Goal: Transaction & Acquisition: Purchase product/service

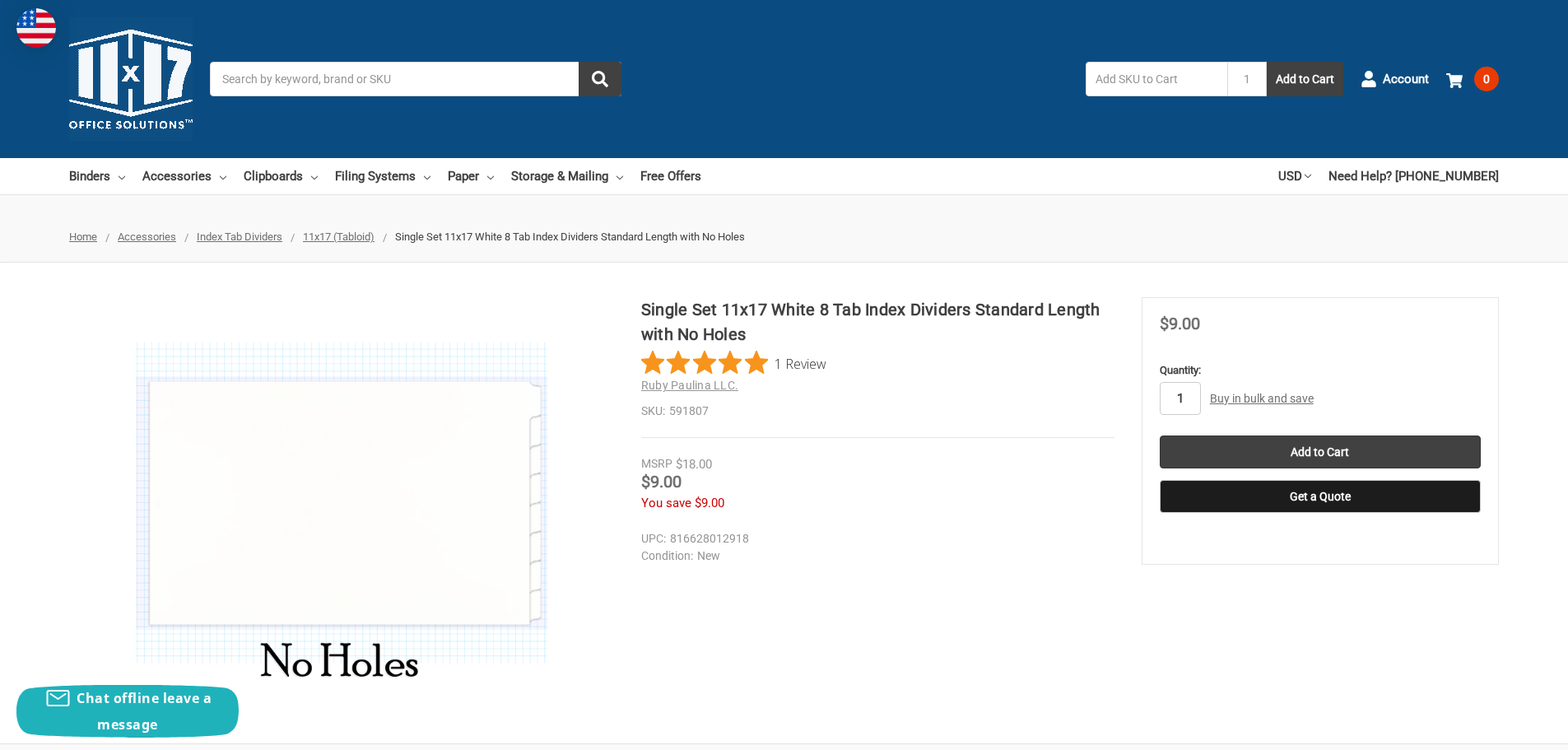
click at [1191, 399] on input "1" at bounding box center [1180, 399] width 41 height 33
type input "15"
click at [1319, 443] on input "Add to Cart" at bounding box center [1321, 452] width 321 height 33
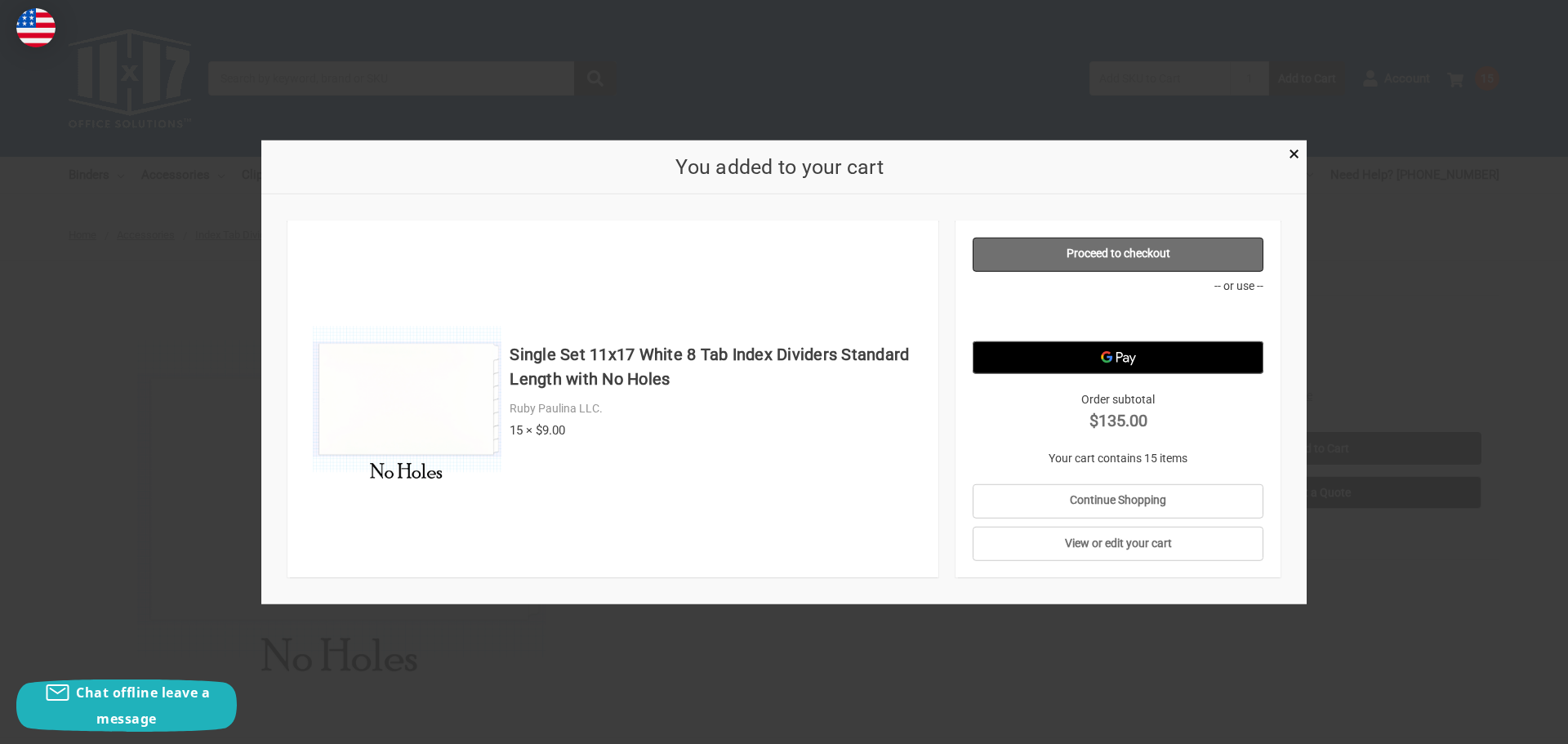
click at [1129, 251] on link "Proceed to checkout" at bounding box center [1119, 254] width 291 height 34
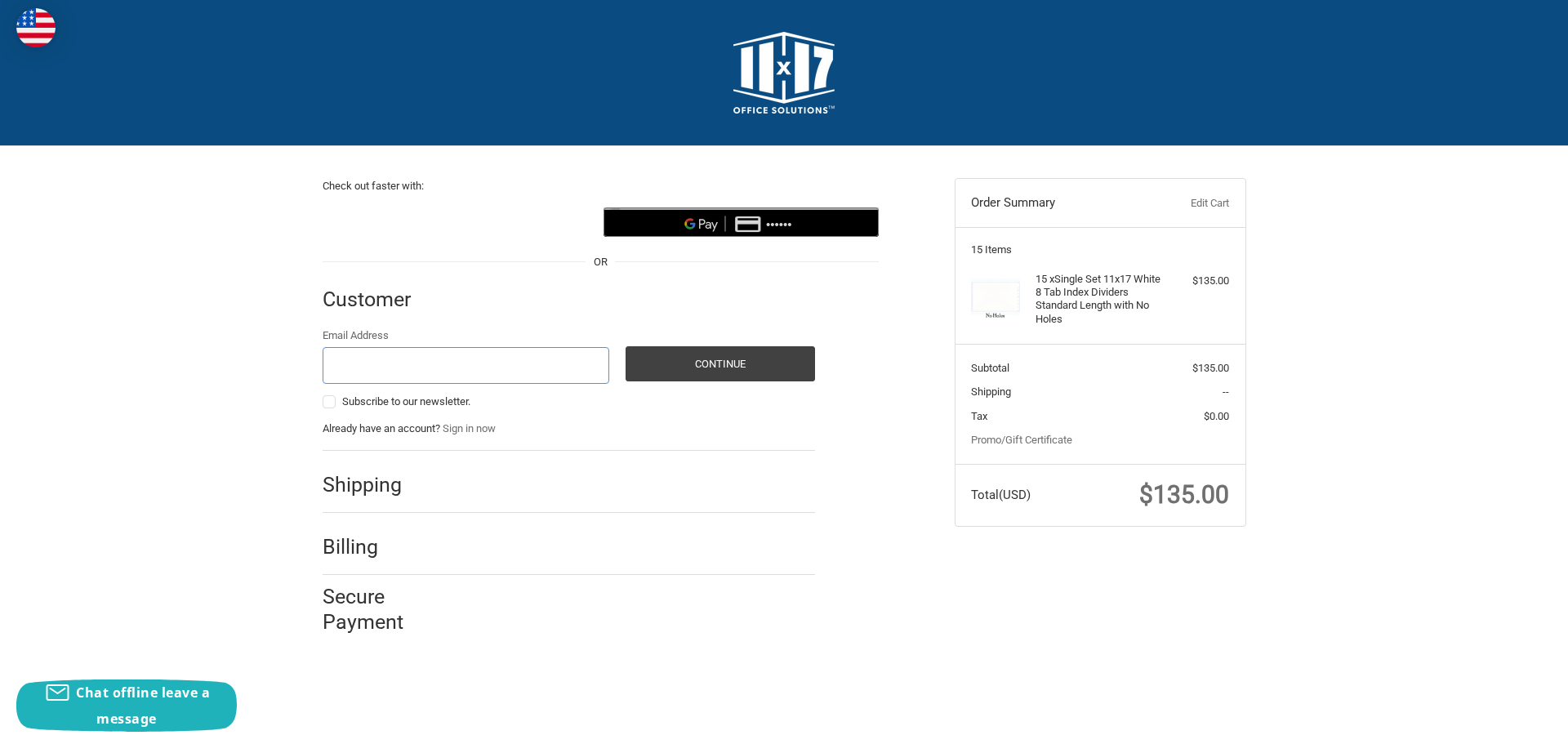
click at [507, 352] on input "Email Address" at bounding box center [466, 365] width 288 height 37
type input "[EMAIL_ADDRESS][DOMAIN_NAME]"
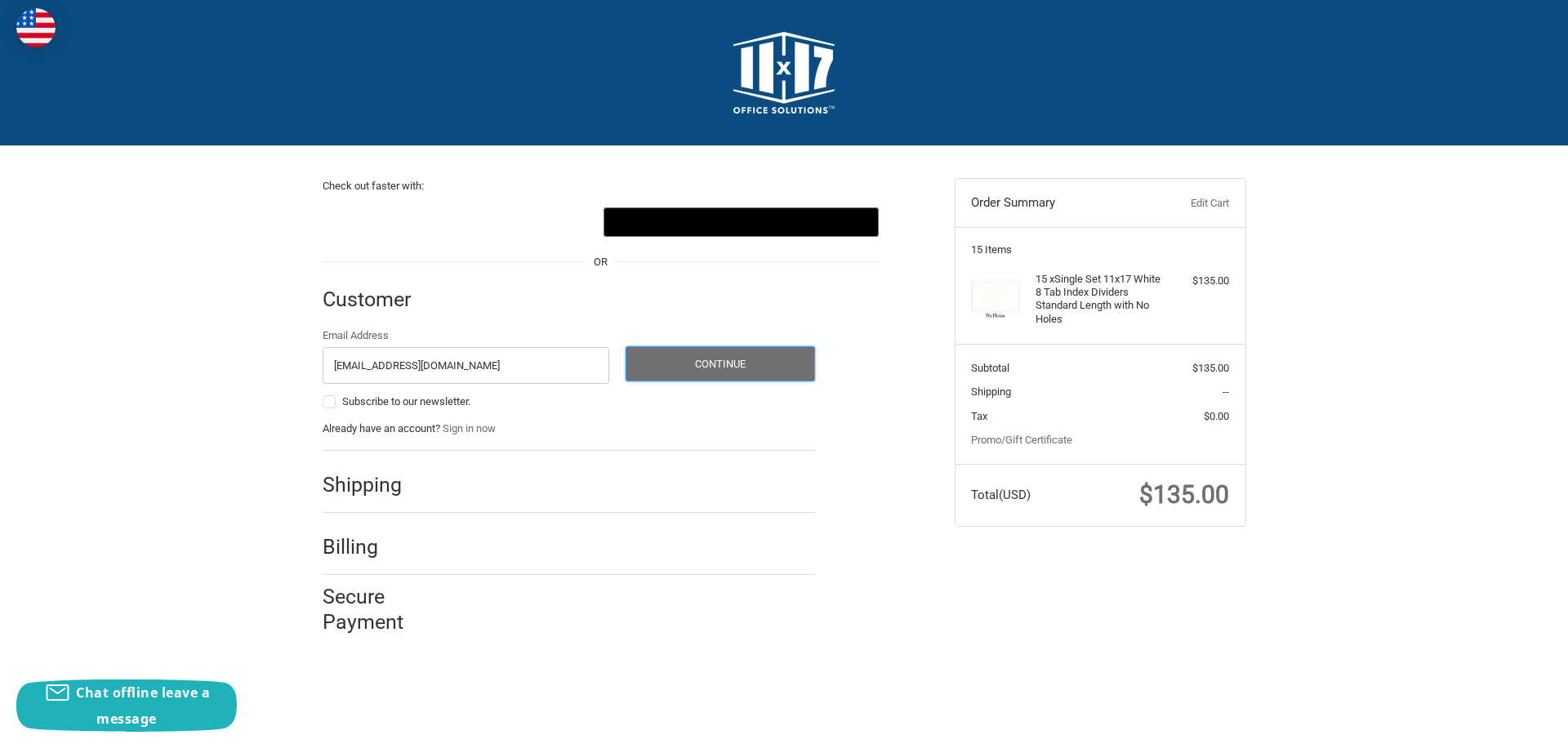
click at [740, 357] on button "Continue" at bounding box center [720, 363] width 190 height 35
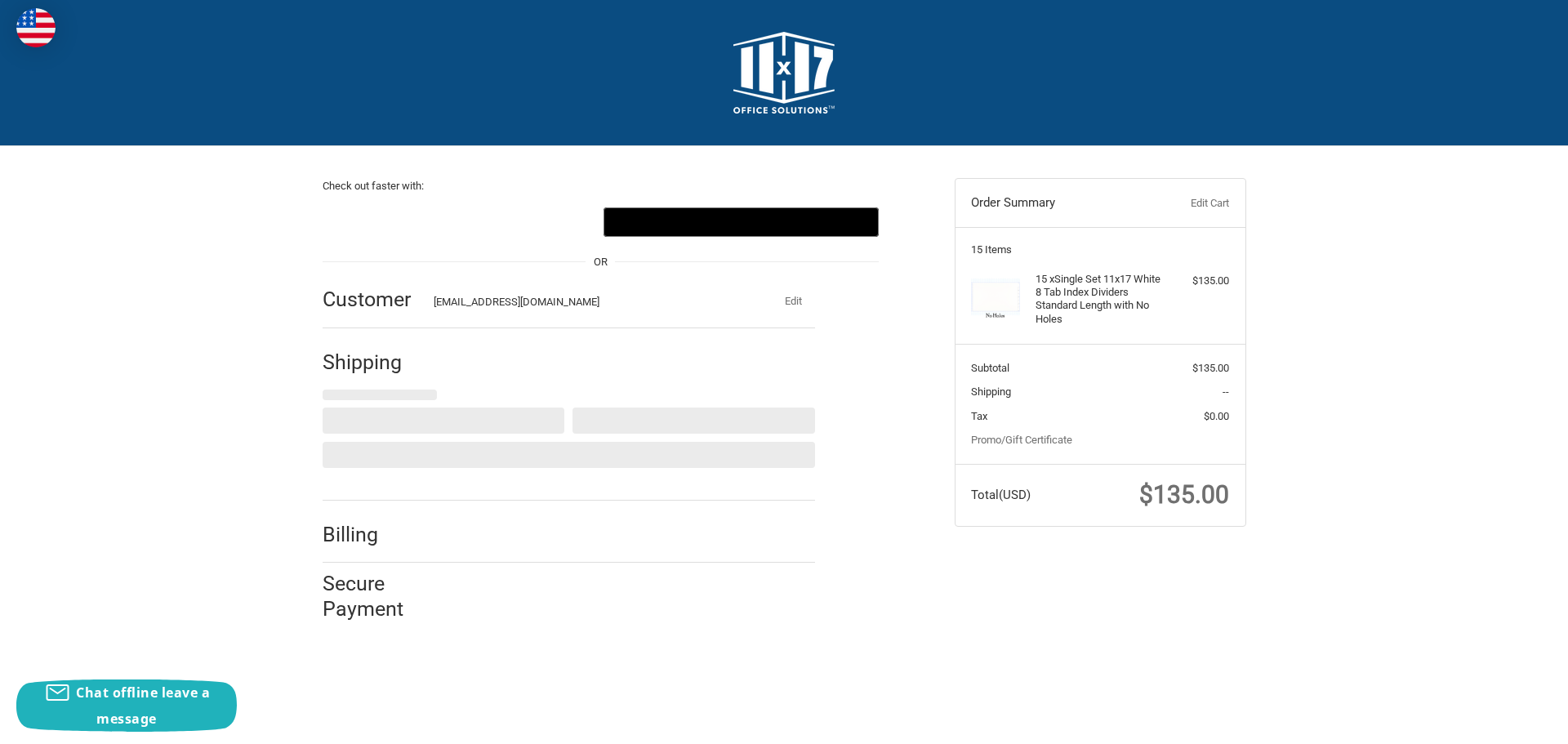
select select "US"
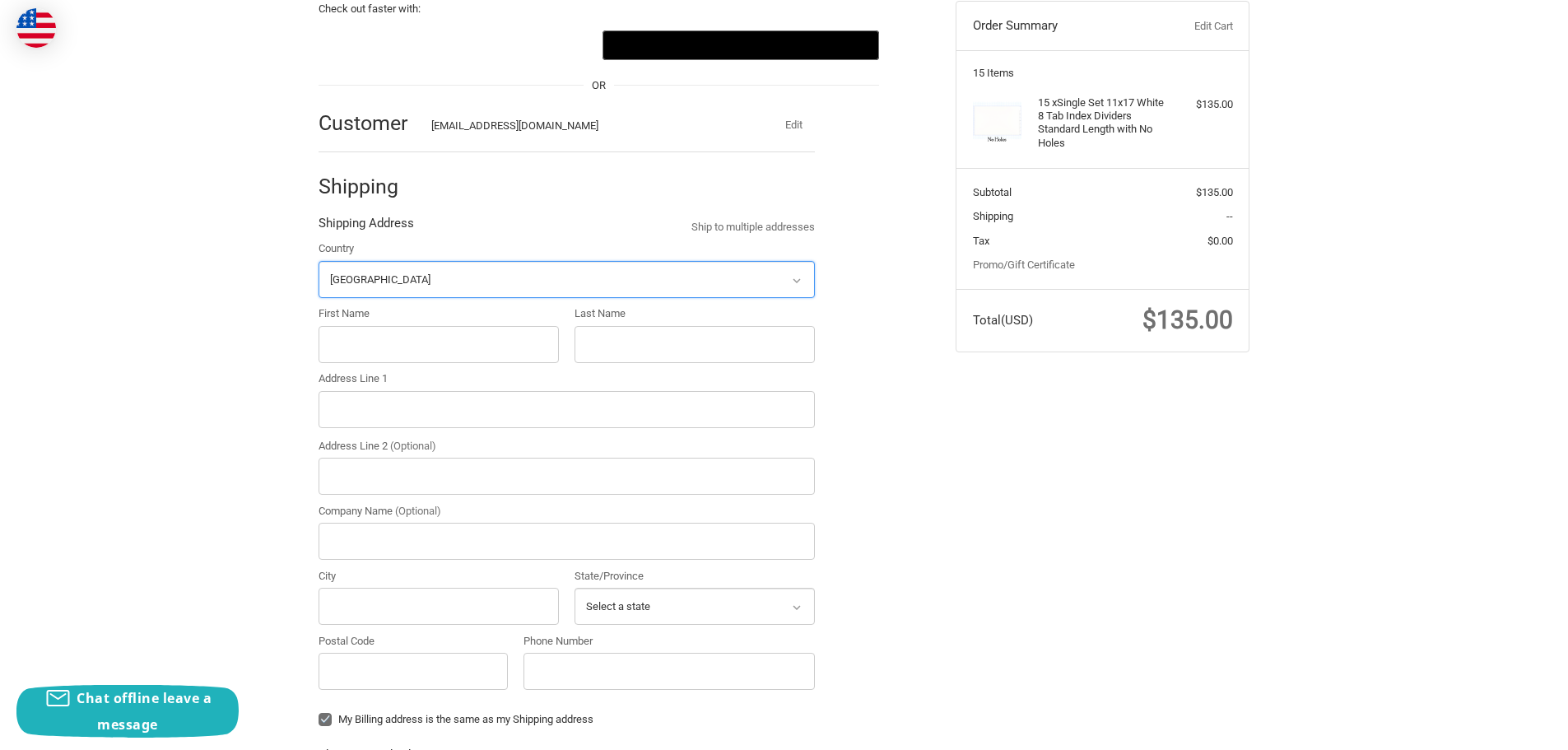
scroll to position [181, 0]
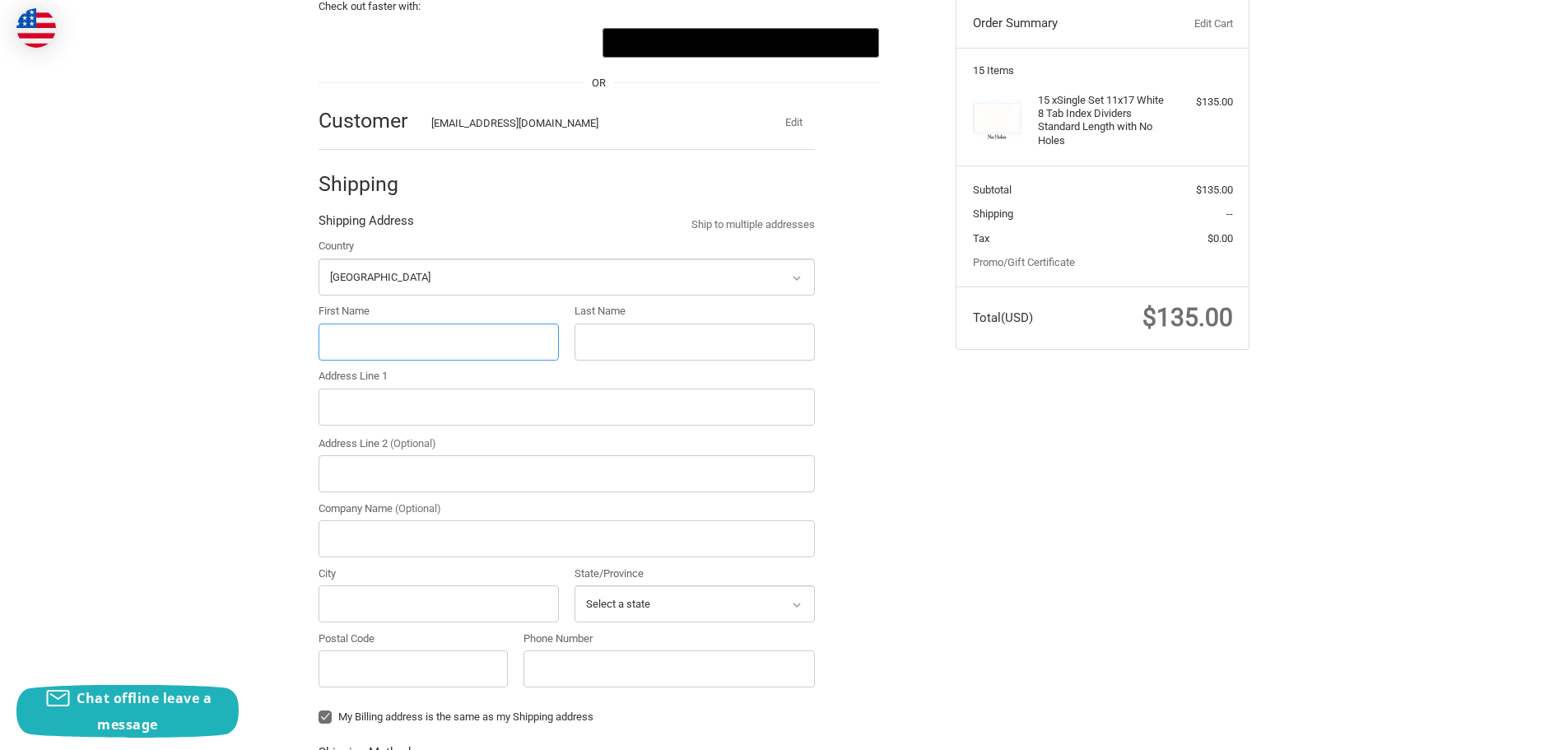
click at [349, 340] on input "First Name" at bounding box center [438, 341] width 240 height 37
type input "PATTY"
type input "BAILEY"
type input "6645 S. Eastern Avenue, Suite 101"
type input "RGS Crisp Imaging Las Vegas"
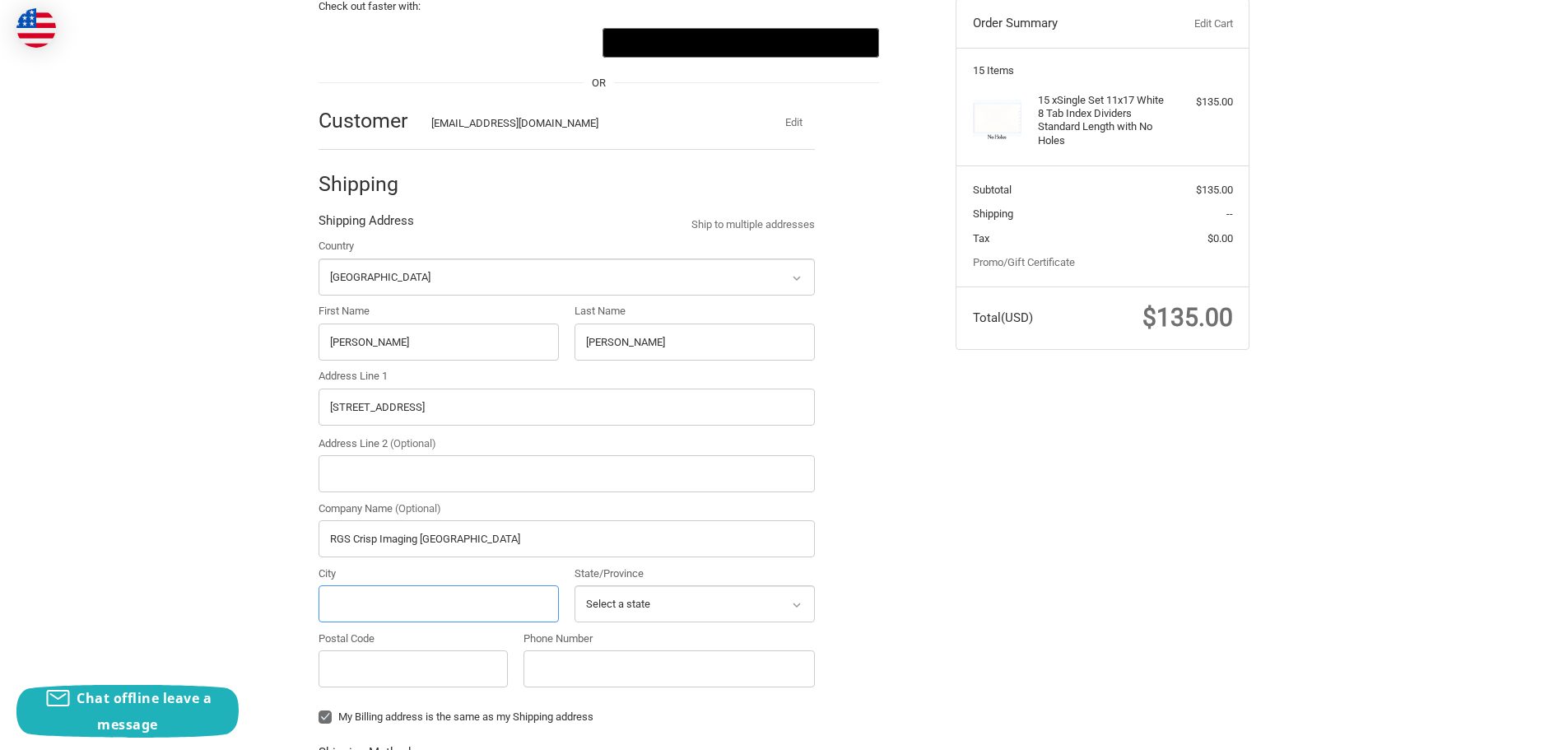
type input "LAS VEGAS"
select select "NV"
type input "89119"
type input "7027982055"
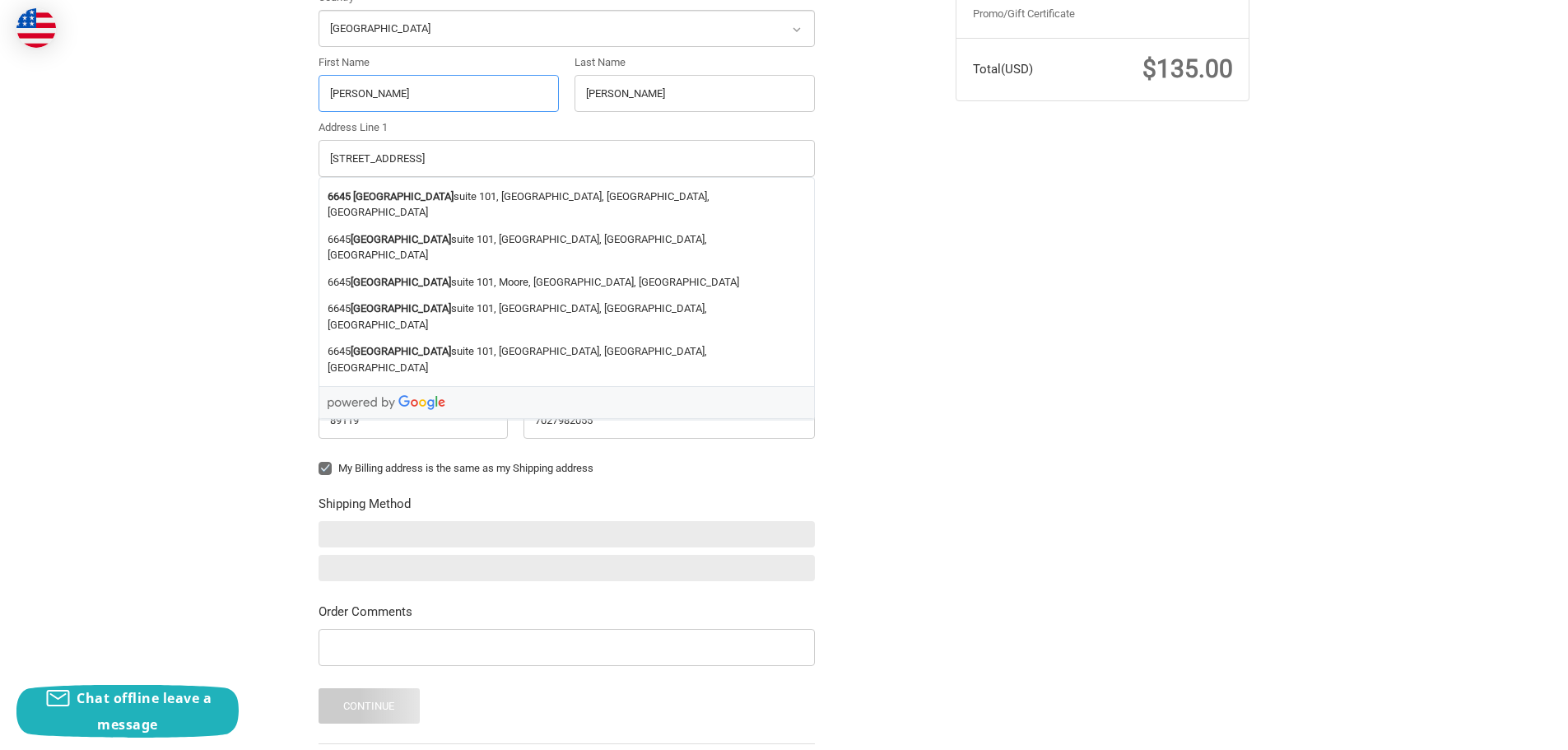
scroll to position [511, 0]
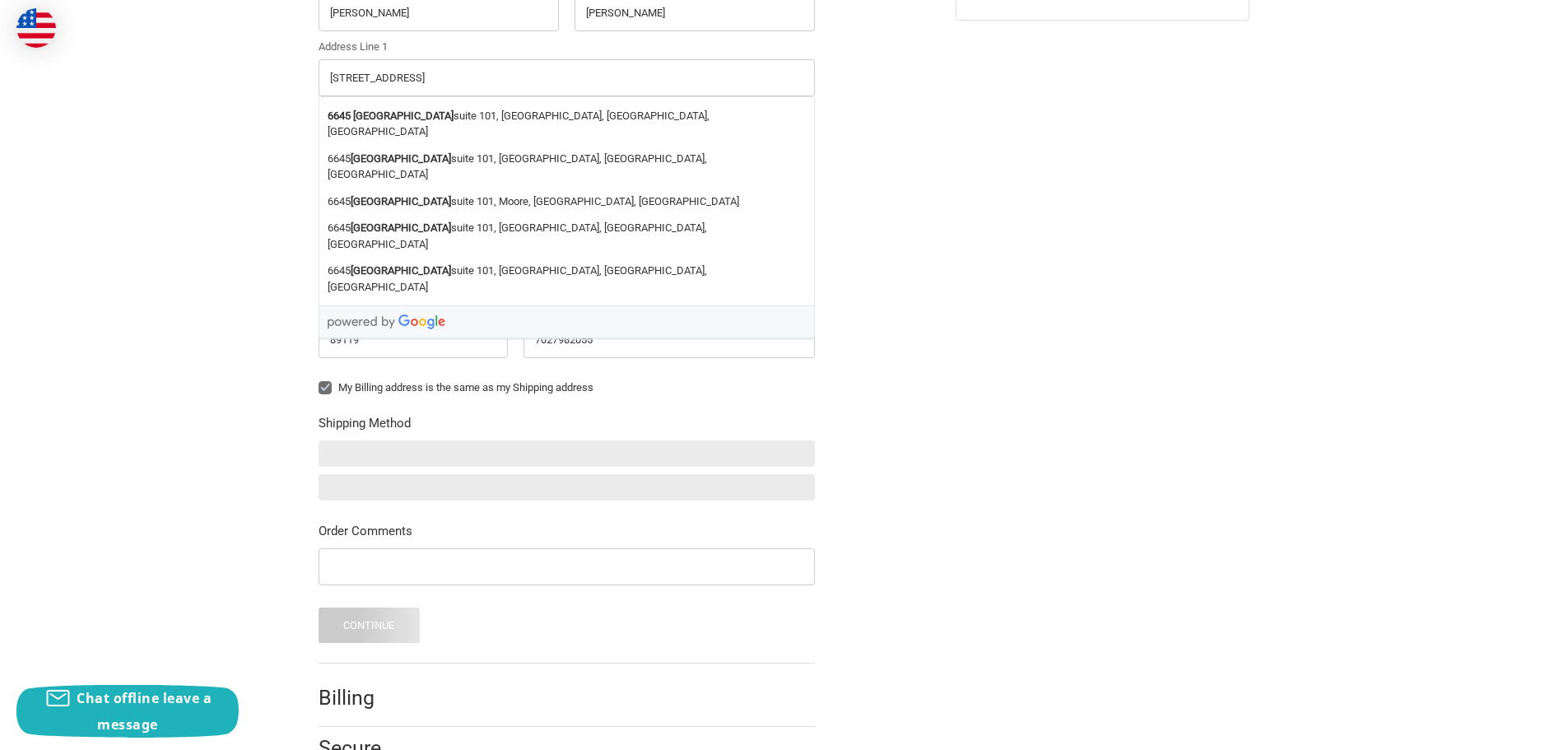
click at [1035, 395] on div "Check out faster with: @import url(//fonts.googleapis.com/css?family=Google+San…" at bounding box center [784, 220] width 988 height 1168
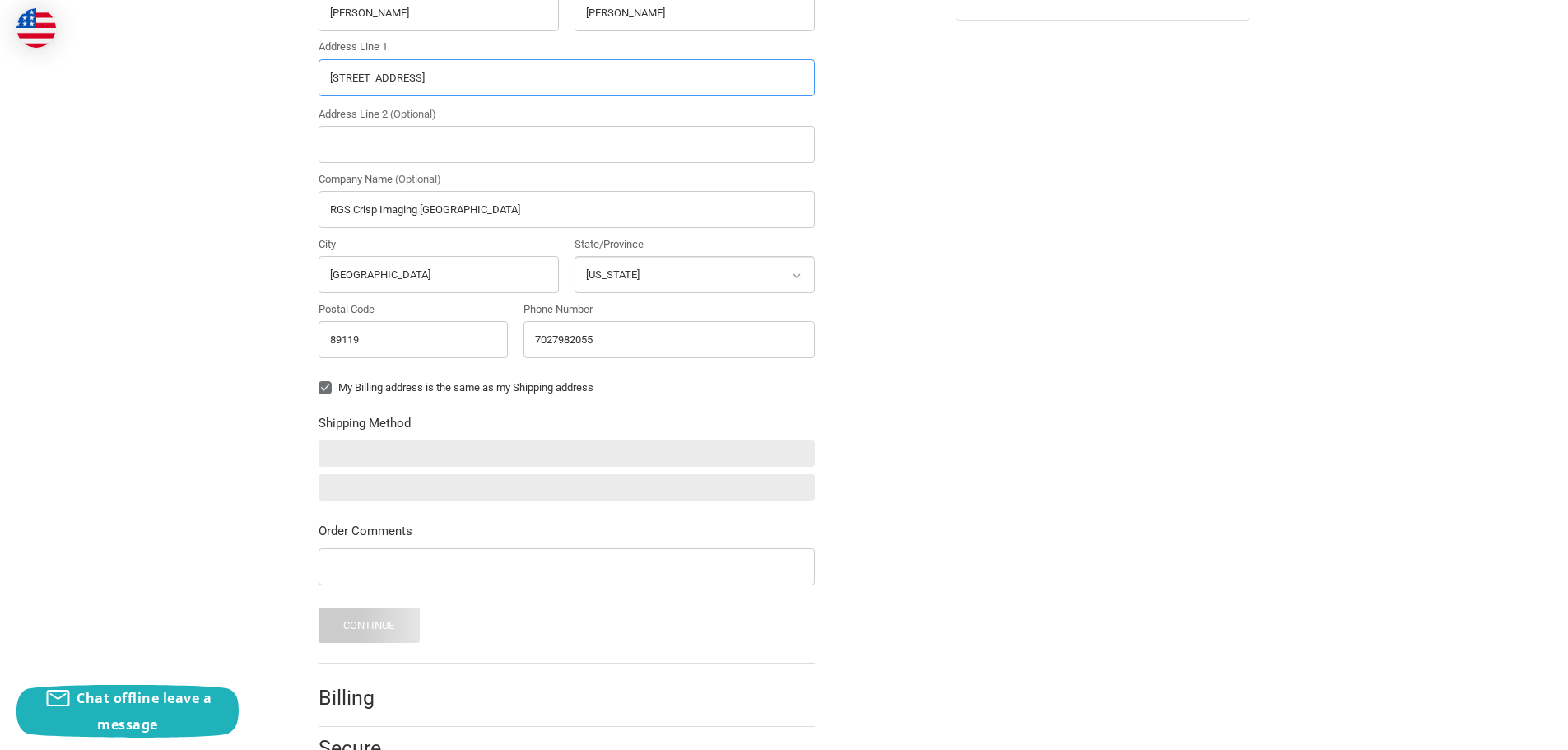
click at [396, 85] on input "[STREET_ADDRESS]" at bounding box center [567, 77] width 496 height 37
click at [367, 457] on div at bounding box center [567, 453] width 496 height 26
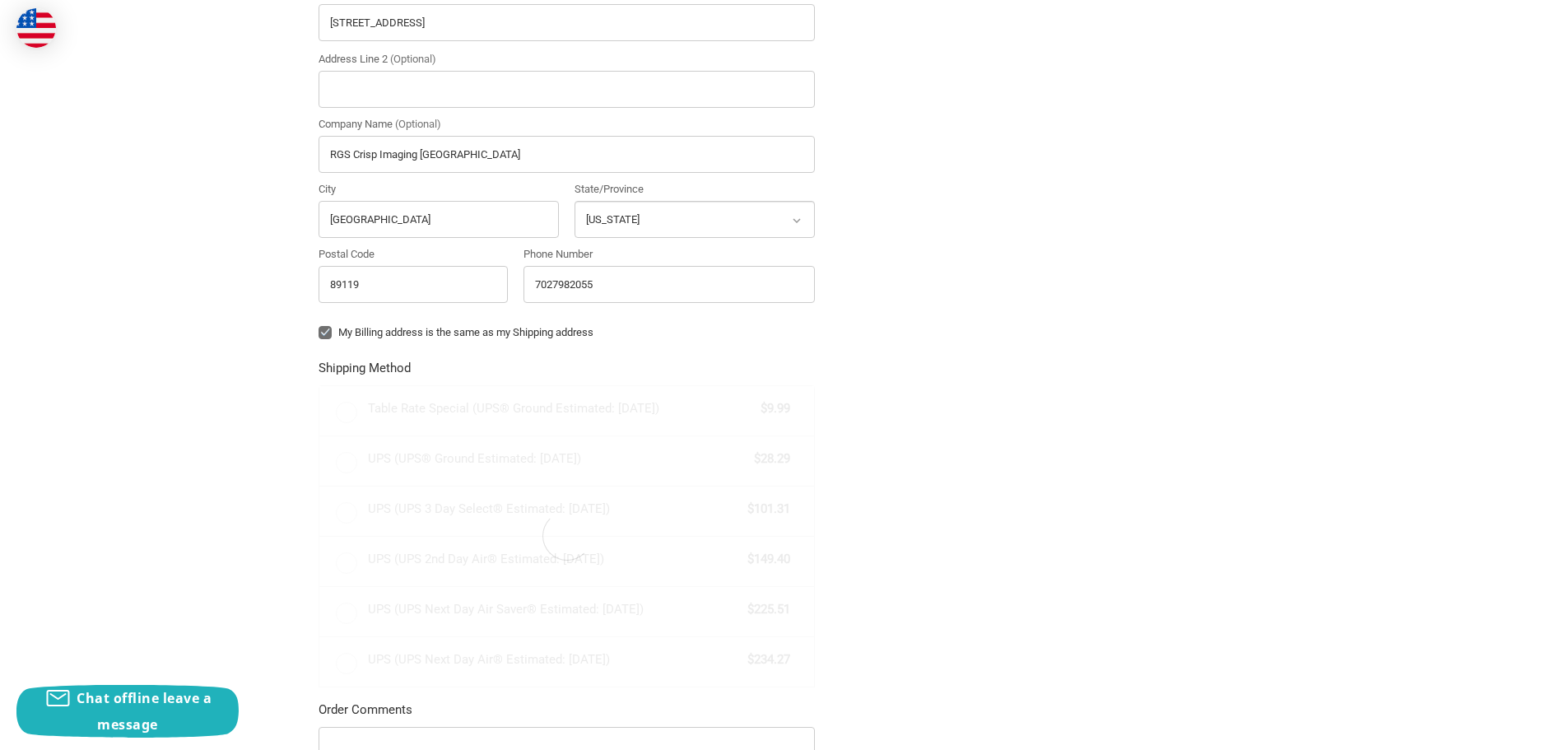
radio input "true"
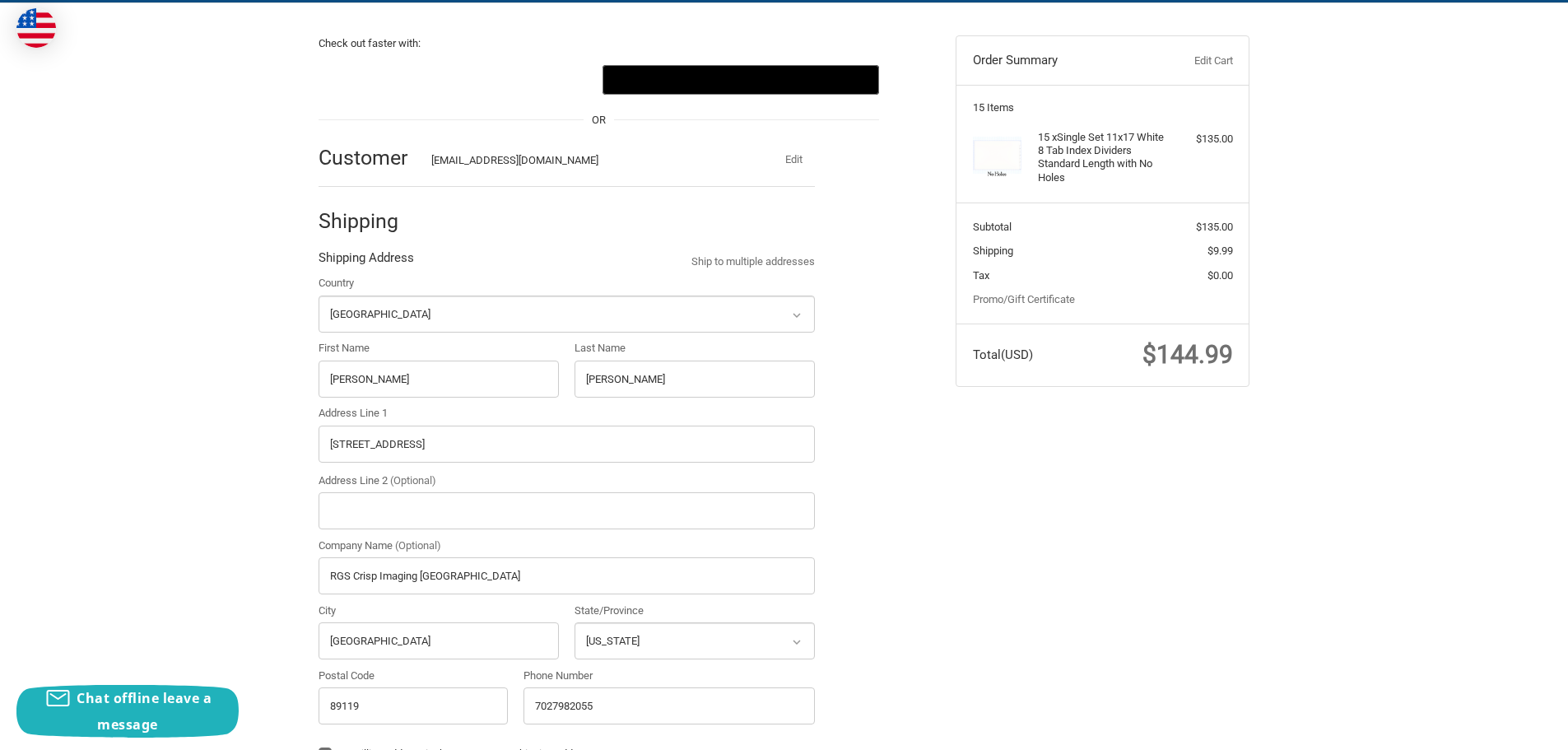
scroll to position [74, 0]
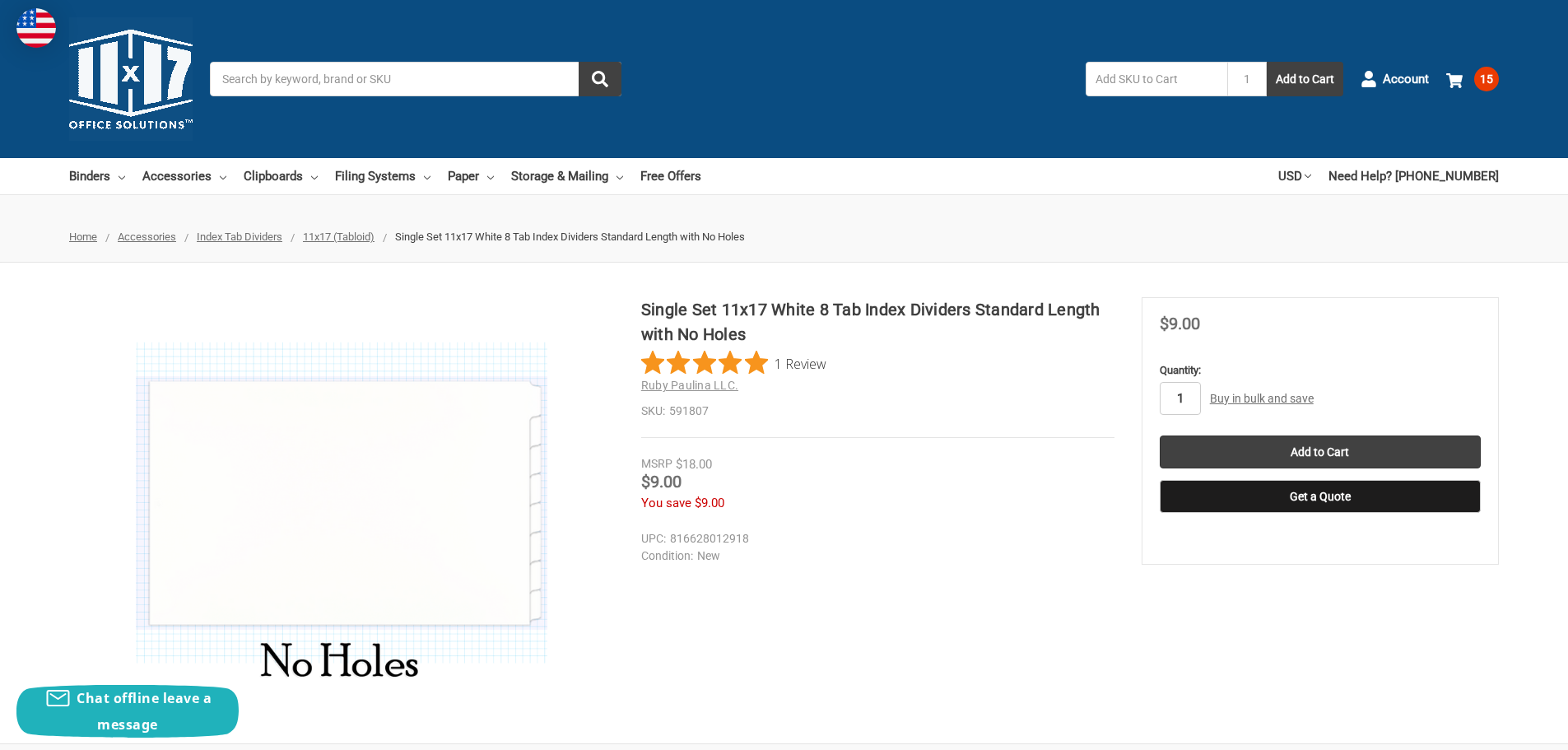
click at [1188, 396] on input "1" at bounding box center [1180, 399] width 41 height 33
click at [1287, 396] on link "Buy in bulk and save" at bounding box center [1262, 399] width 104 height 14
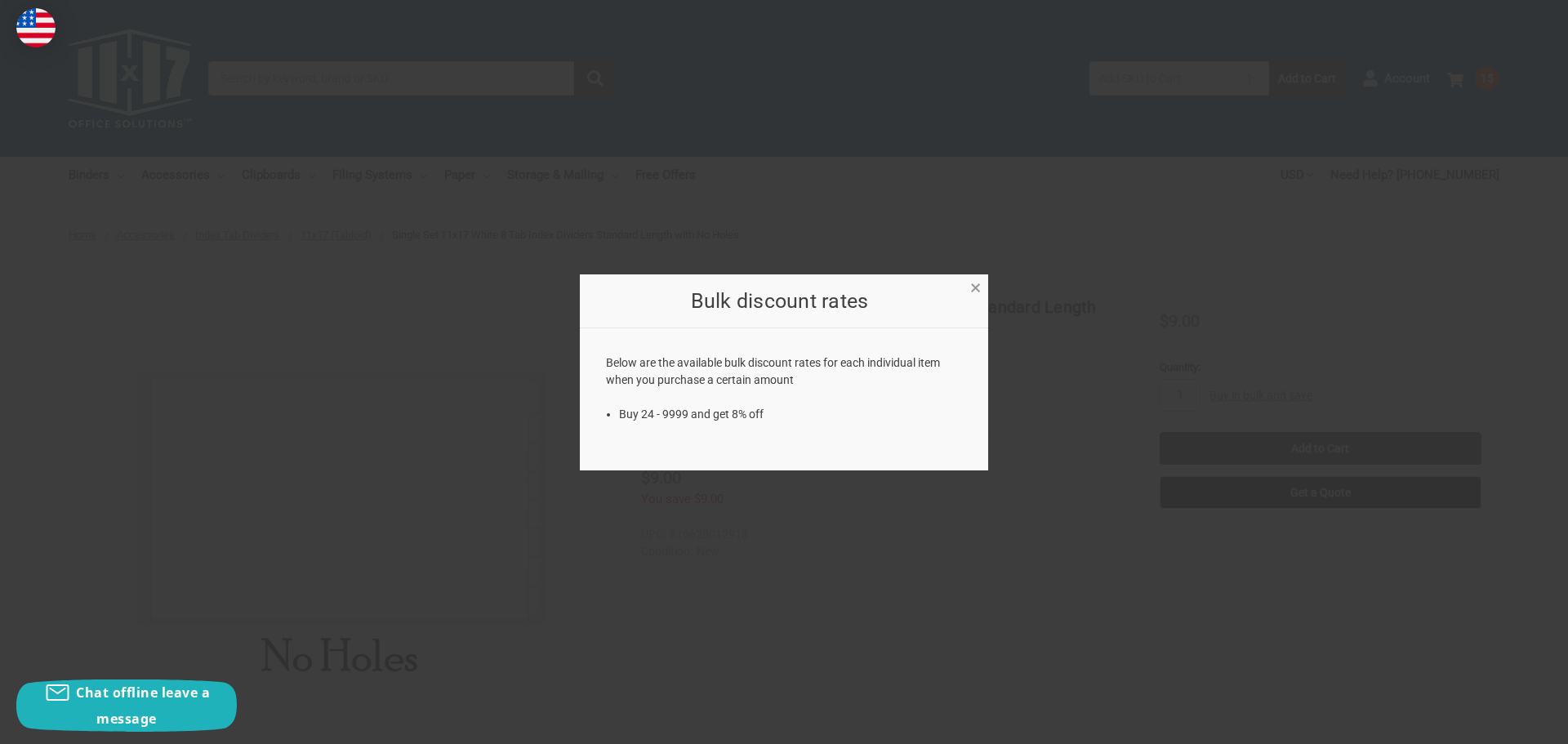
click at [972, 285] on span "×" at bounding box center [976, 288] width 11 height 23
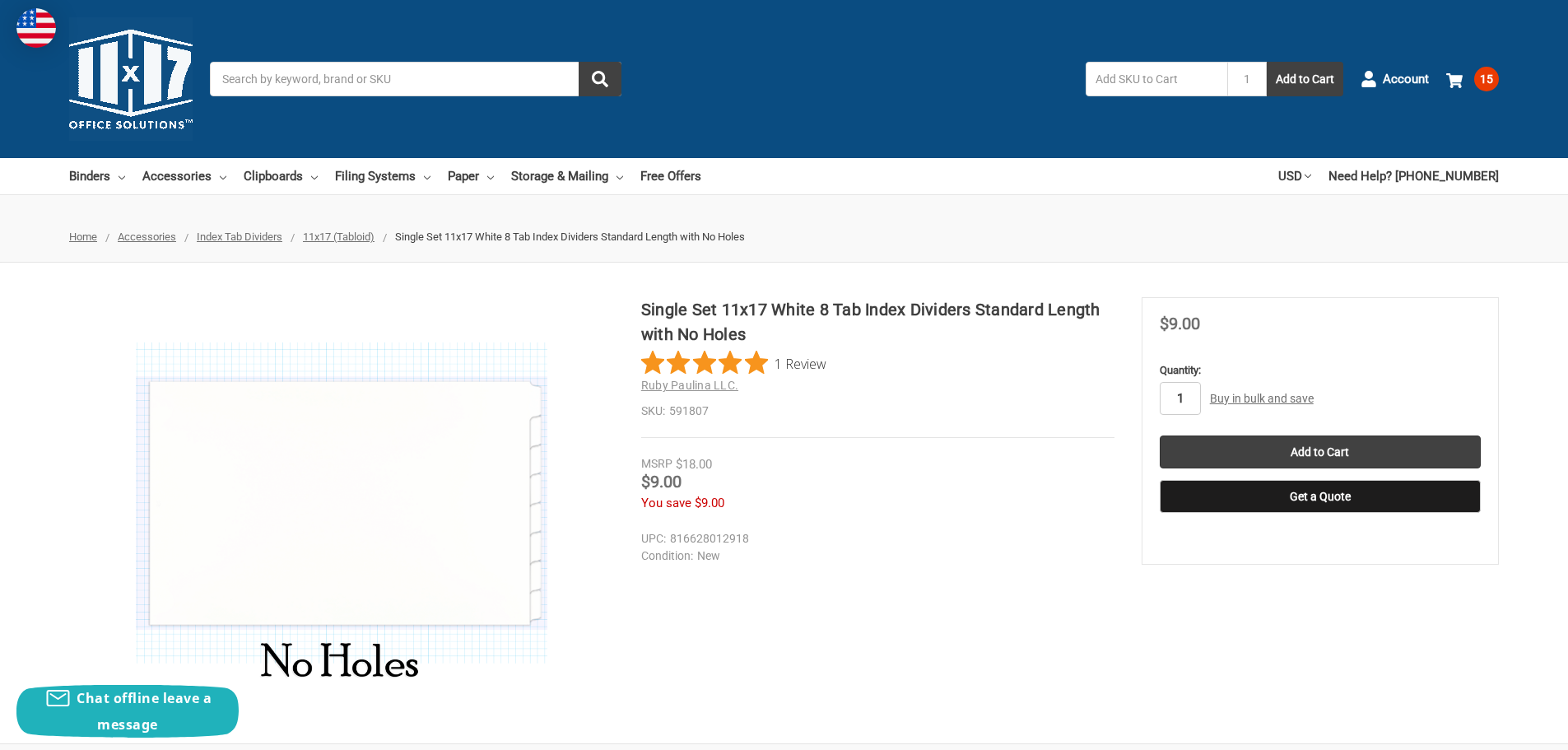
click at [1187, 397] on input "1" at bounding box center [1180, 399] width 41 height 33
type input "15"
click at [1485, 77] on span "15" at bounding box center [1486, 79] width 24 height 24
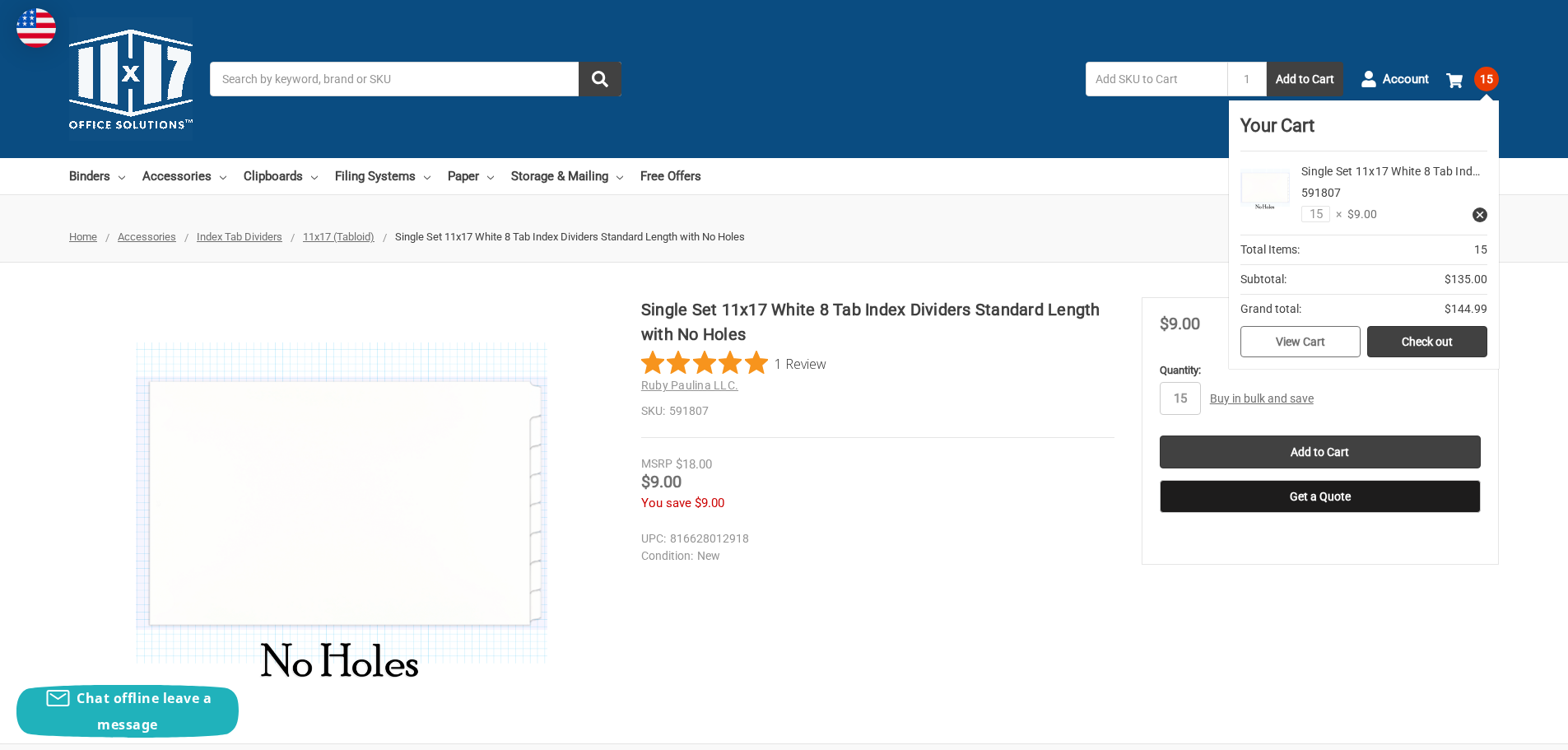
click at [1309, 342] on link "View Cart" at bounding box center [1301, 341] width 120 height 32
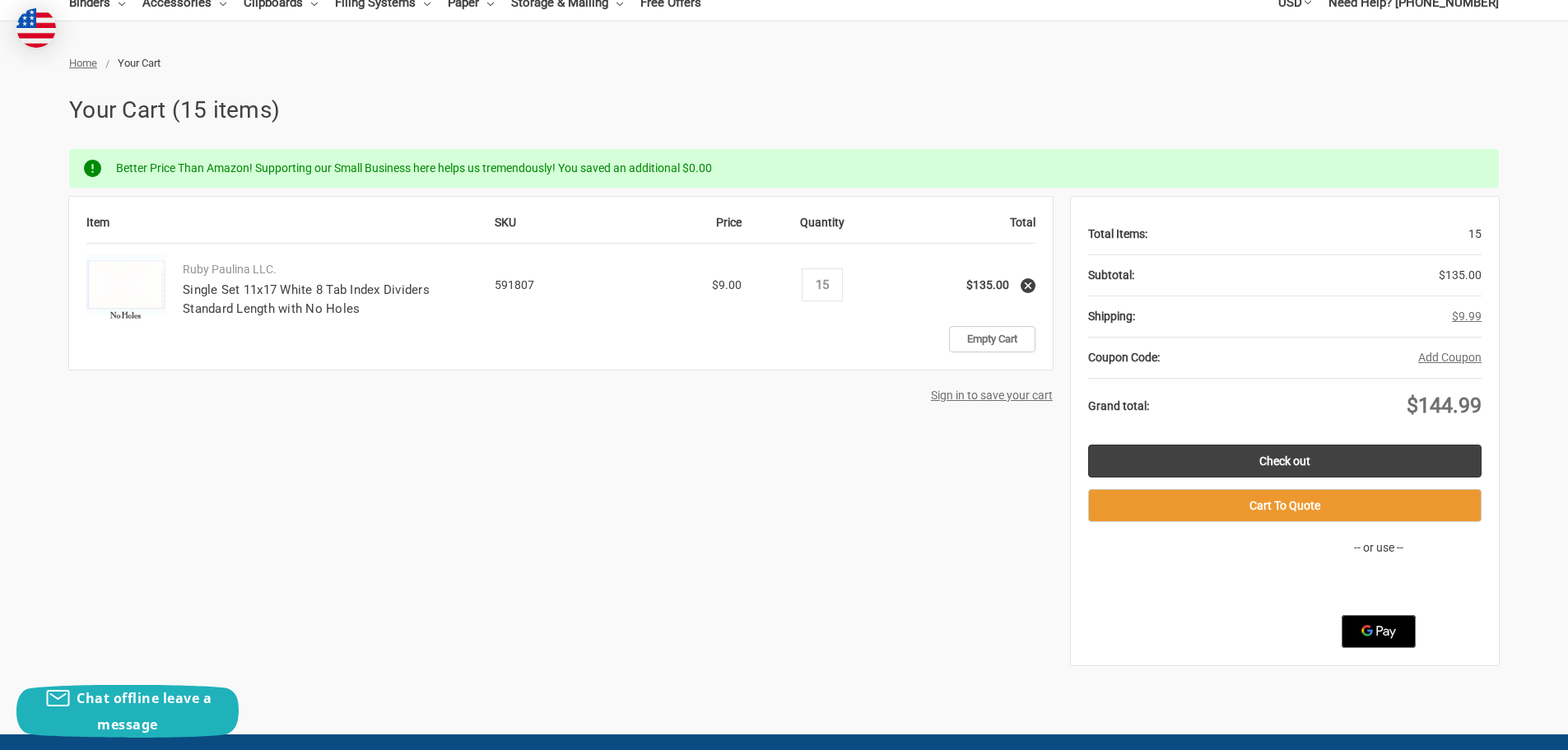
scroll to position [165, 0]
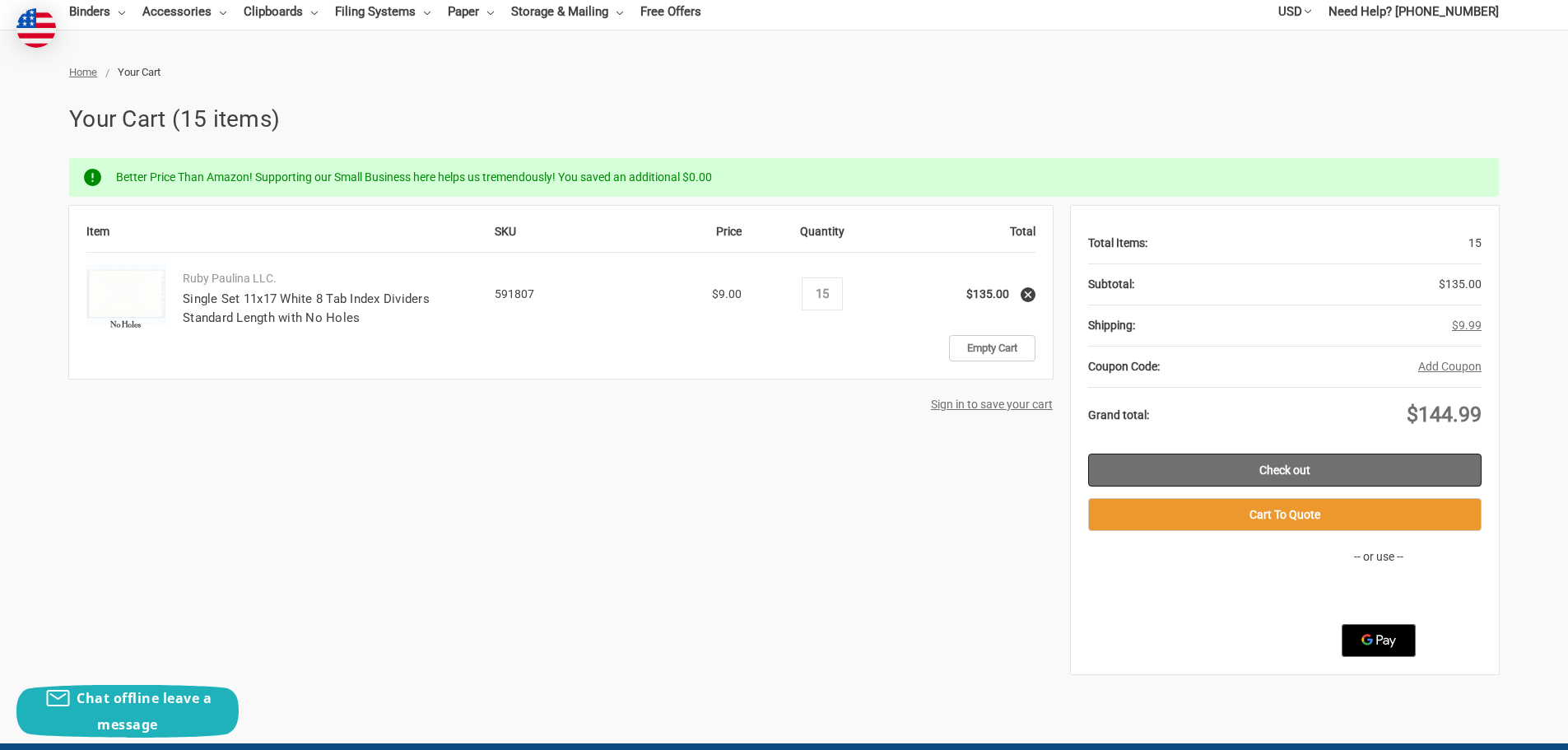
click at [1277, 467] on link "Check out" at bounding box center [1285, 470] width 393 height 33
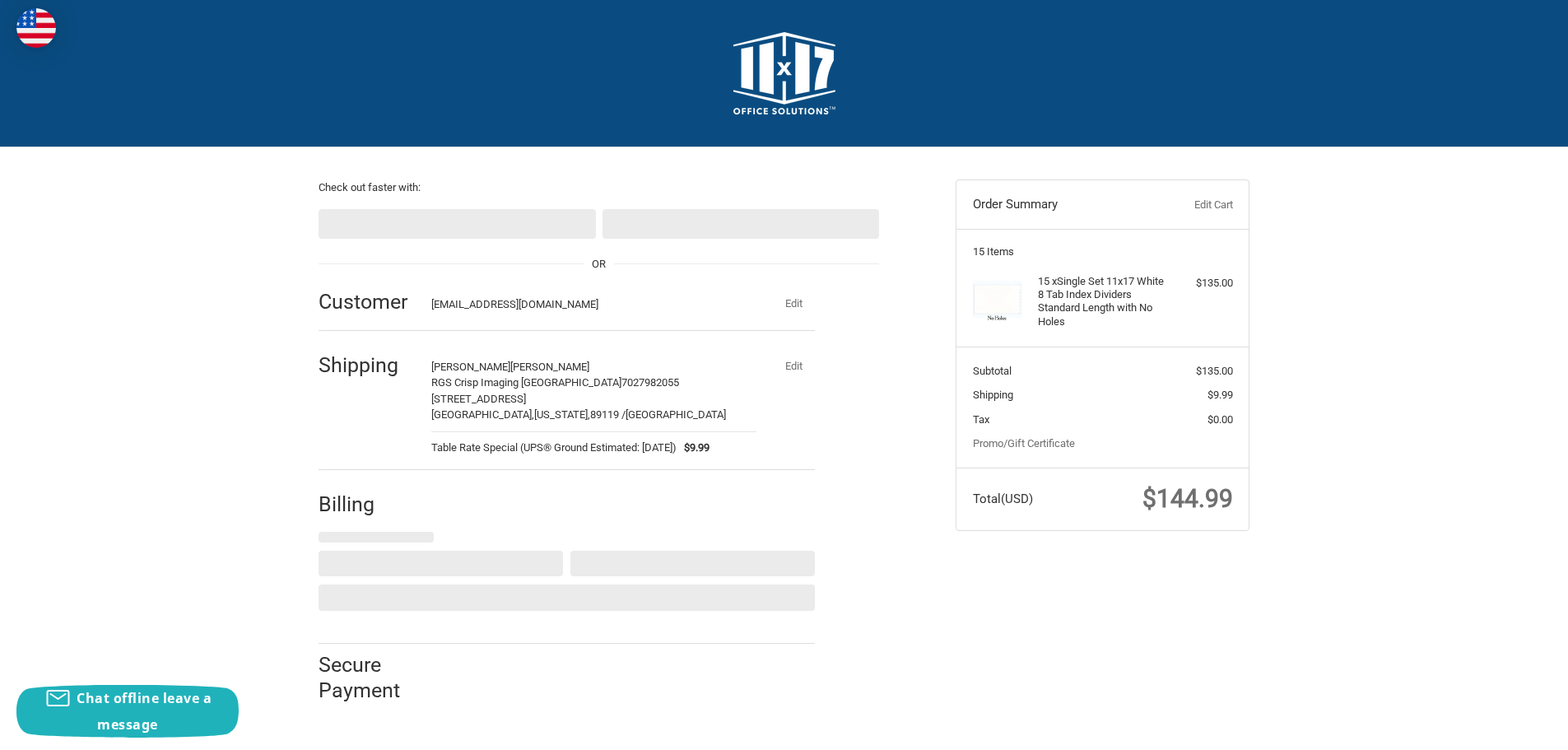
select select "US"
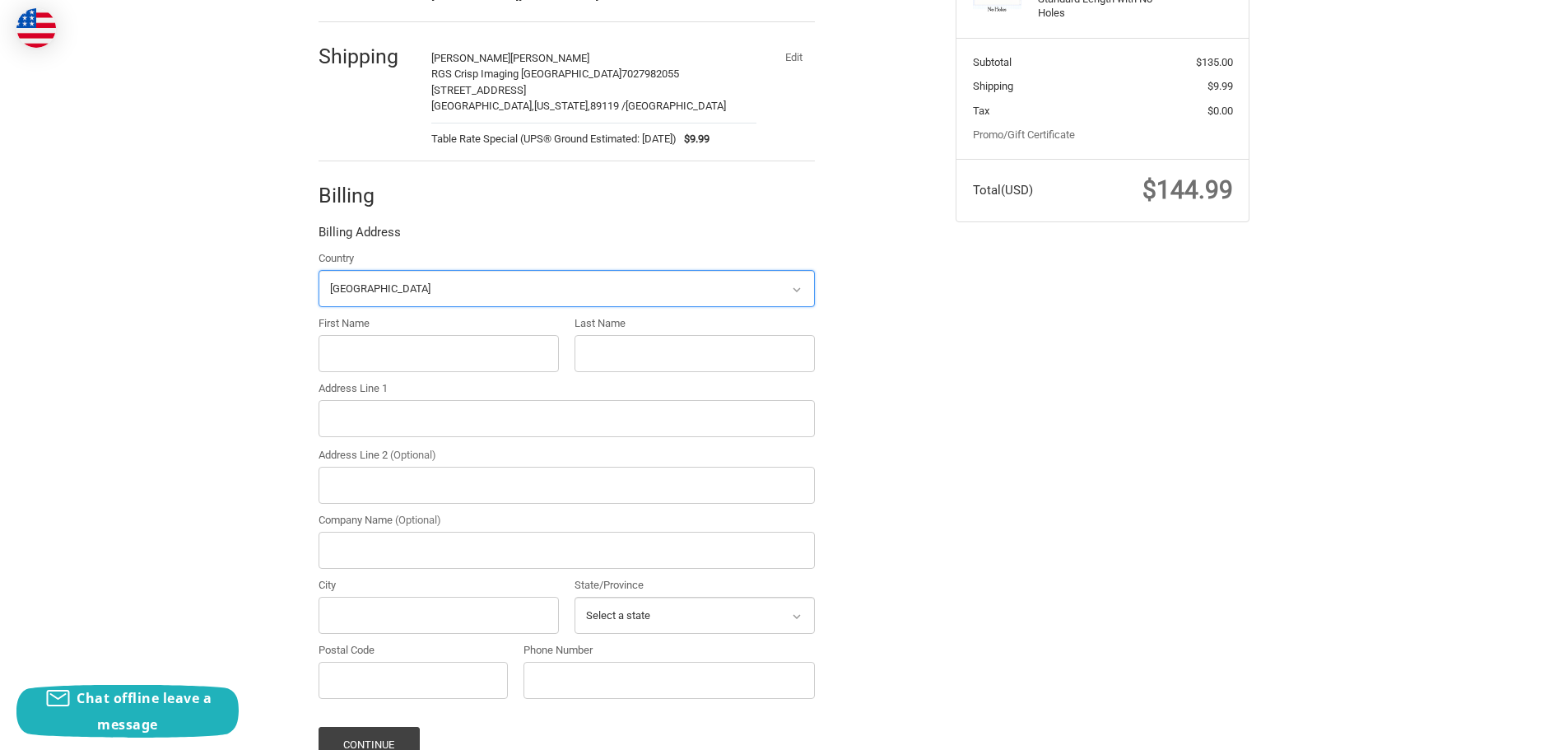
scroll to position [321, 0]
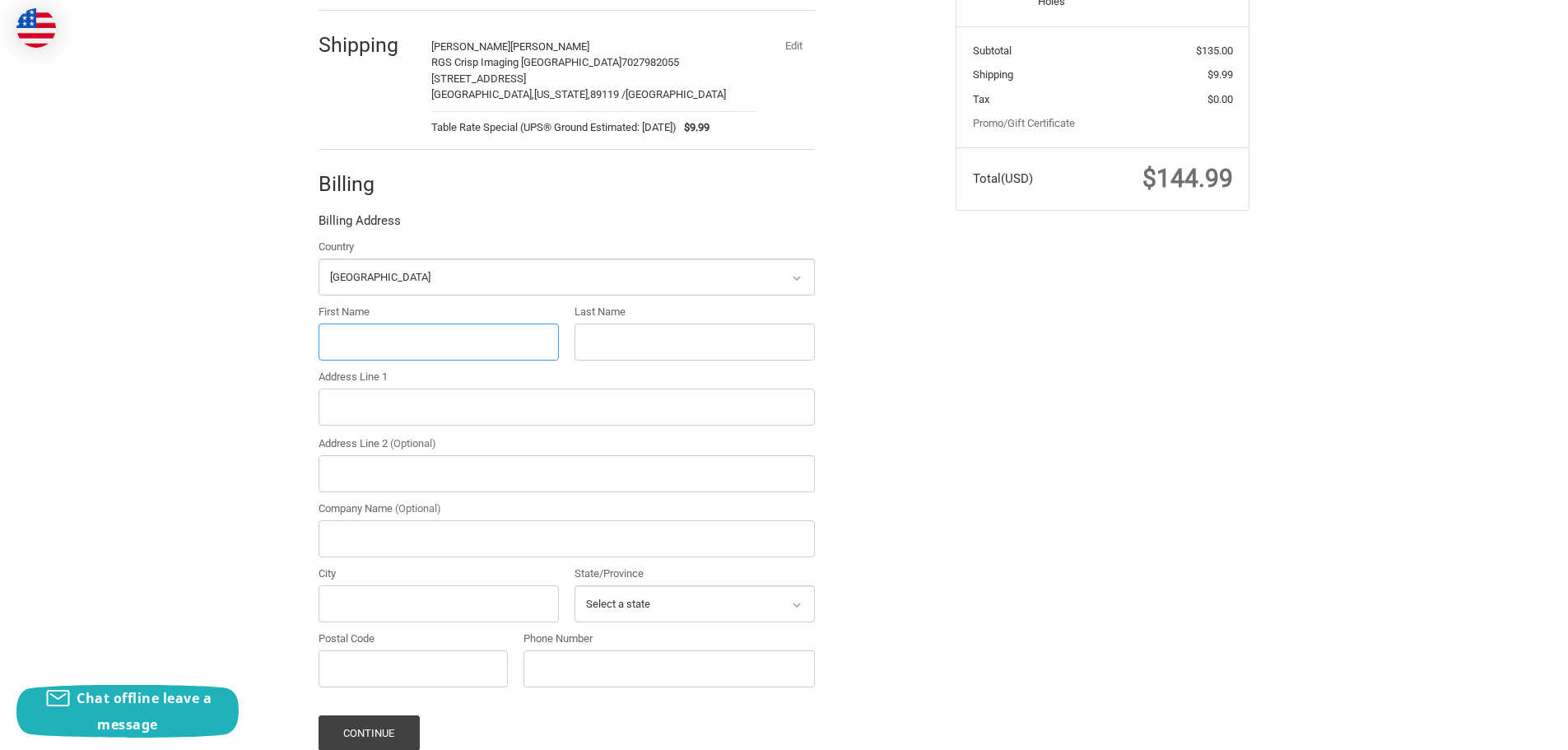
click at [358, 346] on input "First Name" at bounding box center [438, 341] width 240 height 37
type input "[PERSON_NAME]"
type input "[STREET_ADDRESS]"
type input "RGS Crisp Imaging [GEOGRAPHIC_DATA]"
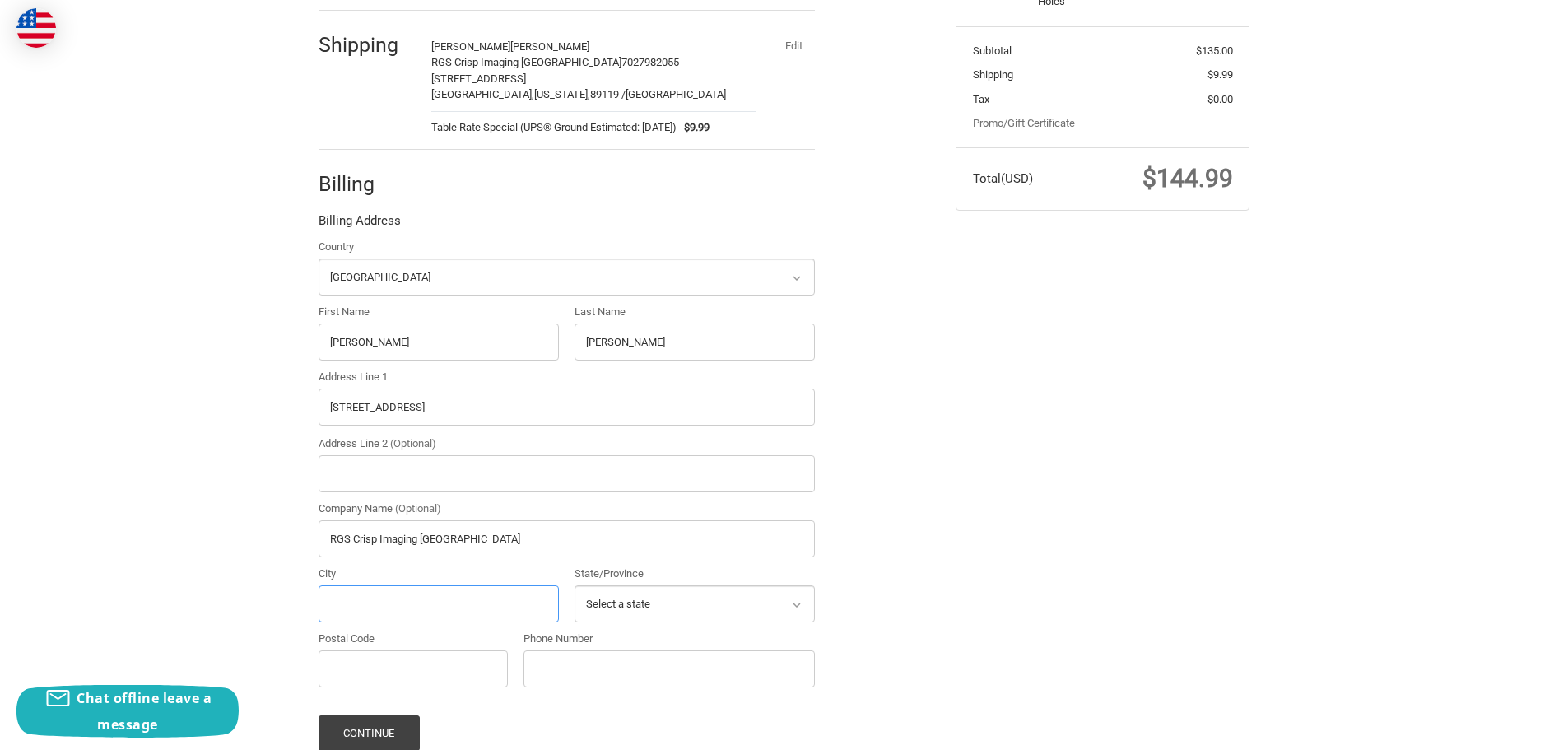
type input "[GEOGRAPHIC_DATA]"
select select "NV"
type input "89119"
type input "7027982055"
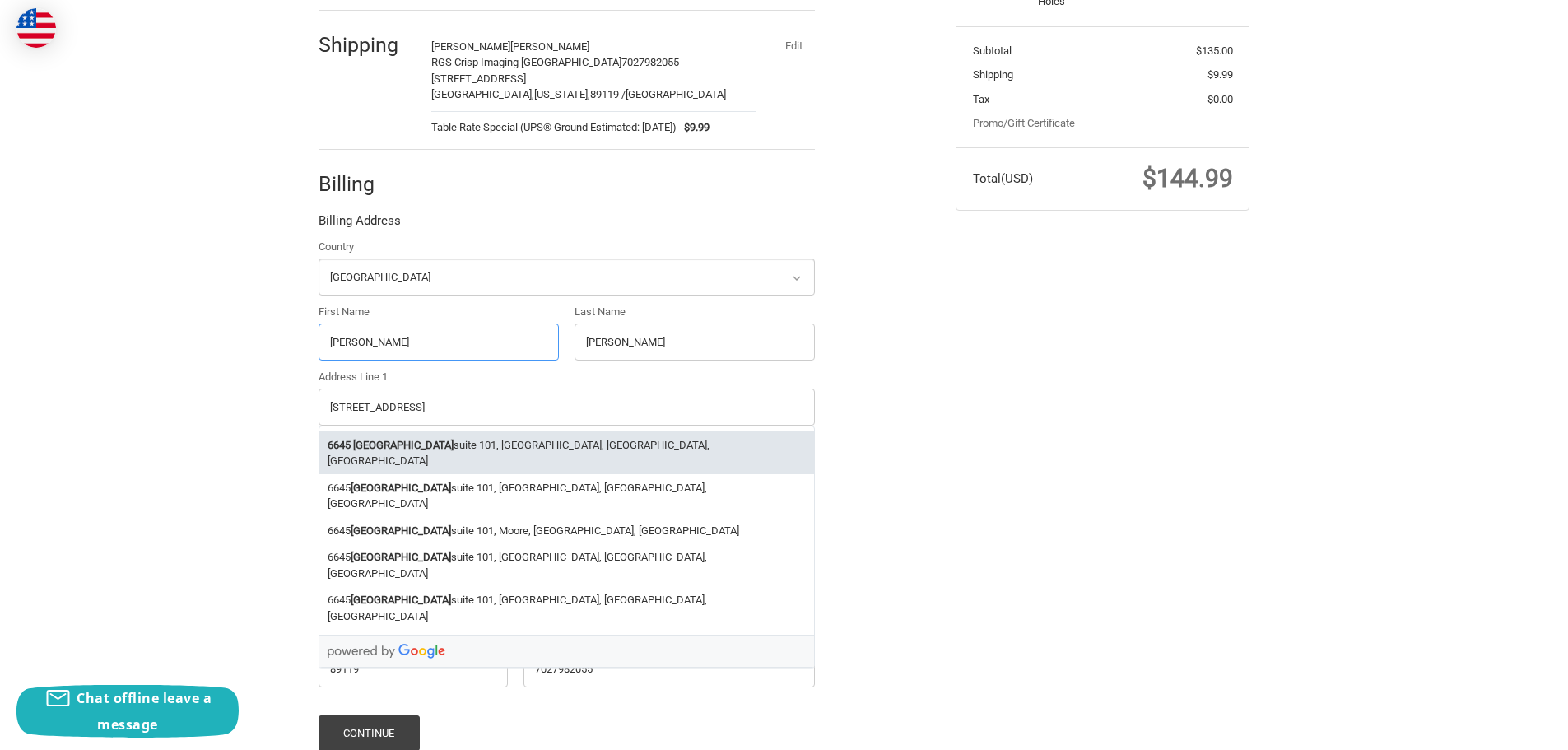
click at [534, 448] on li "[STREET_ADDRESS]" at bounding box center [567, 452] width 495 height 43
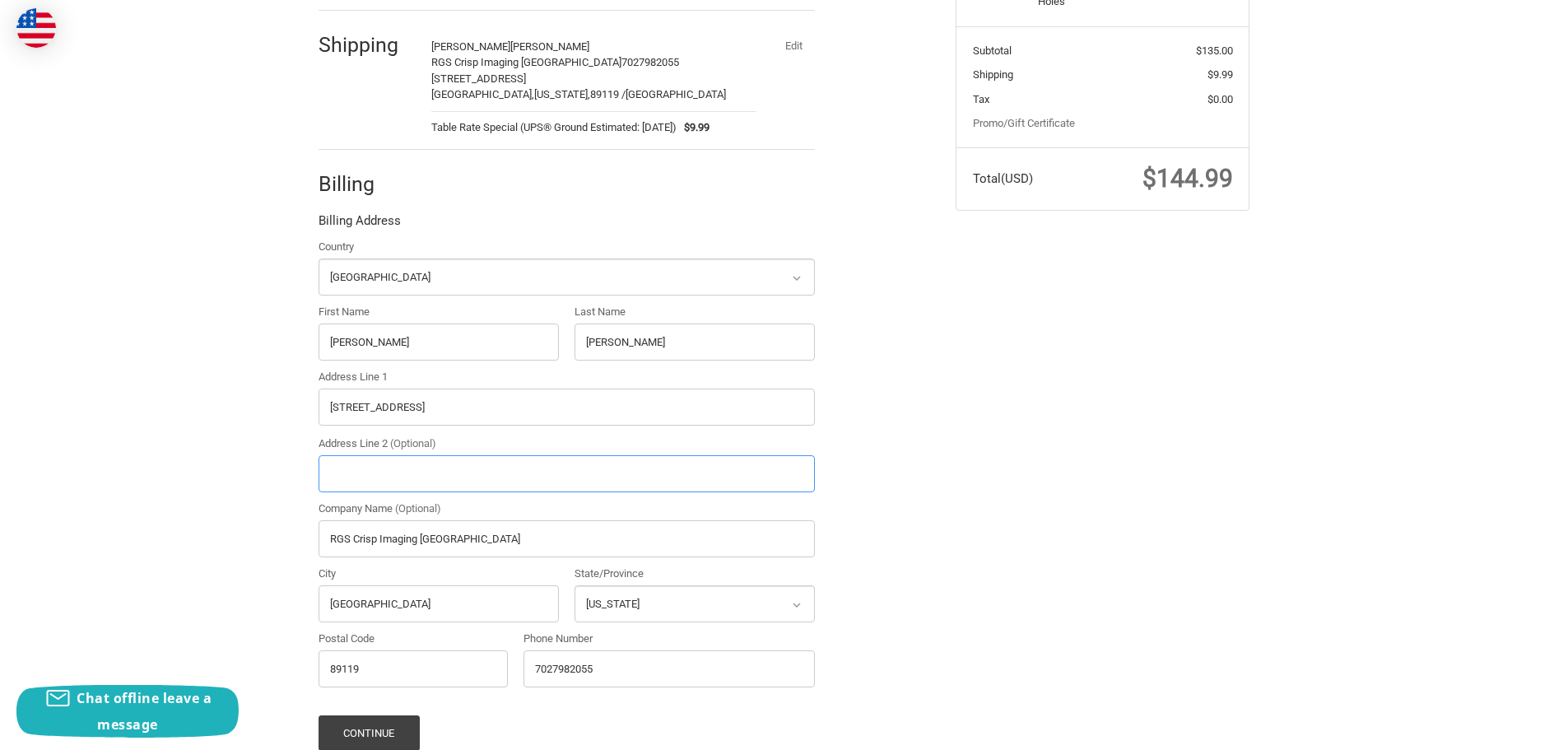
type input "[STREET_ADDRESS]"
type input "suite 101"
type input "[GEOGRAPHIC_DATA]"
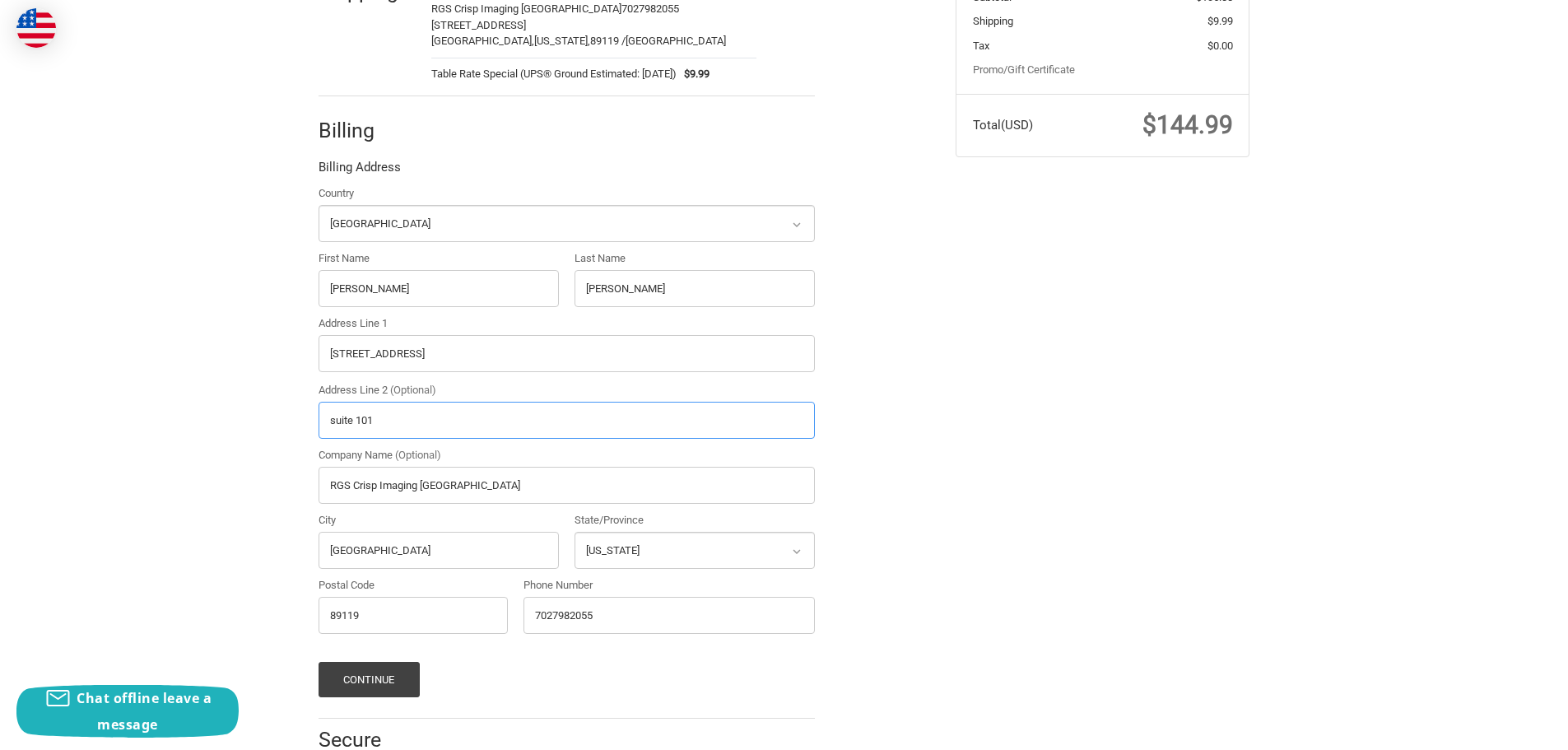
scroll to position [437, 0]
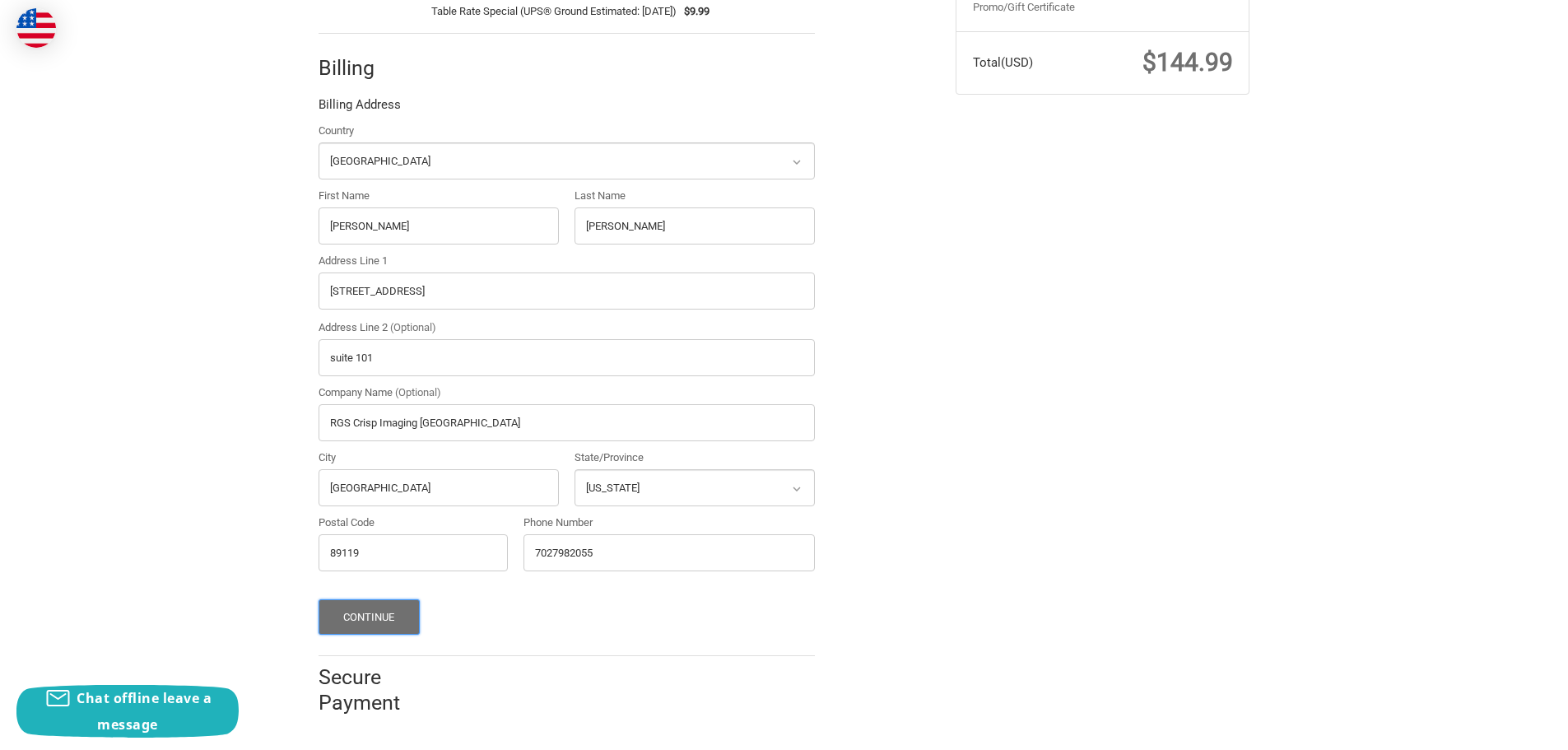
click at [360, 611] on button "Continue" at bounding box center [370, 617] width 101 height 35
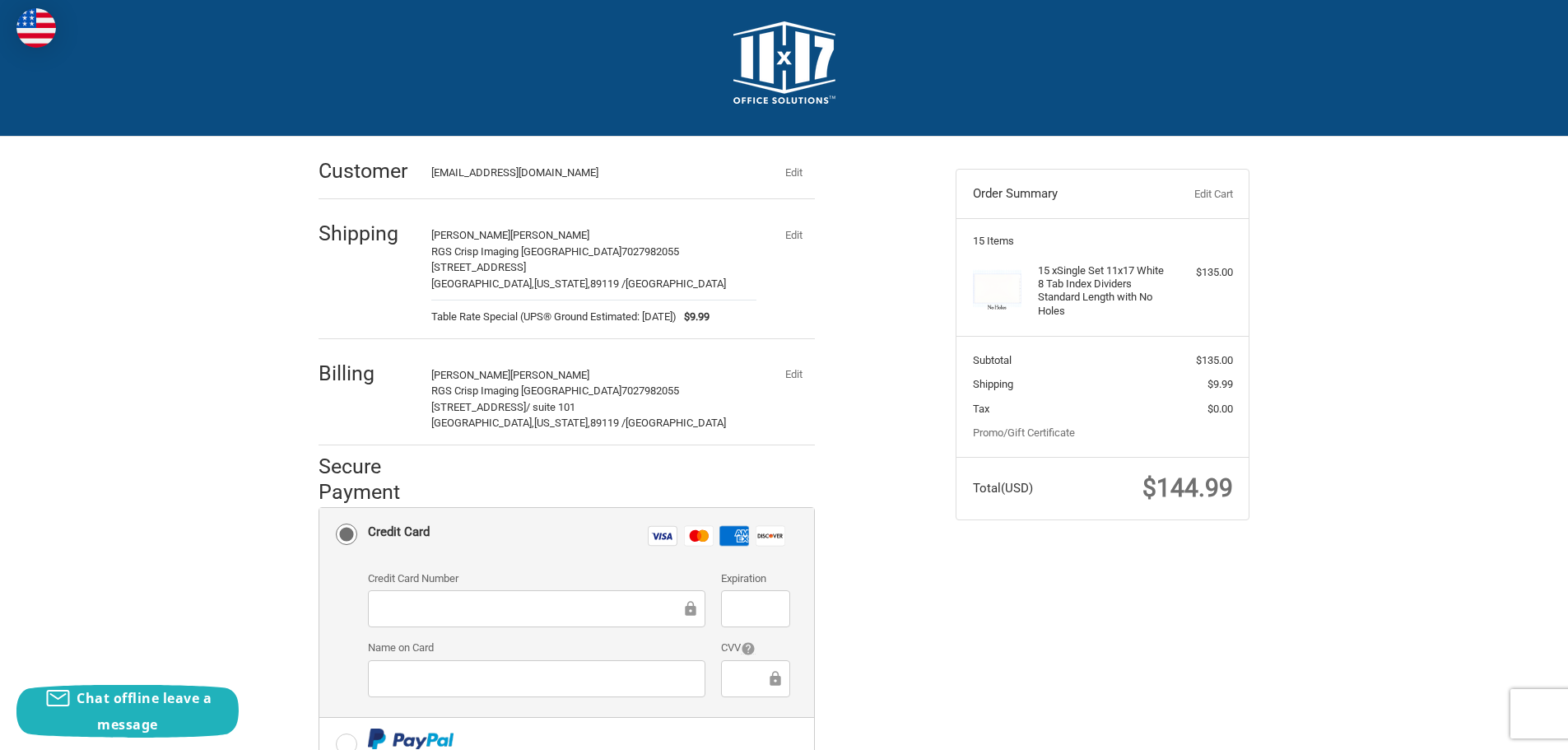
scroll to position [0, 0]
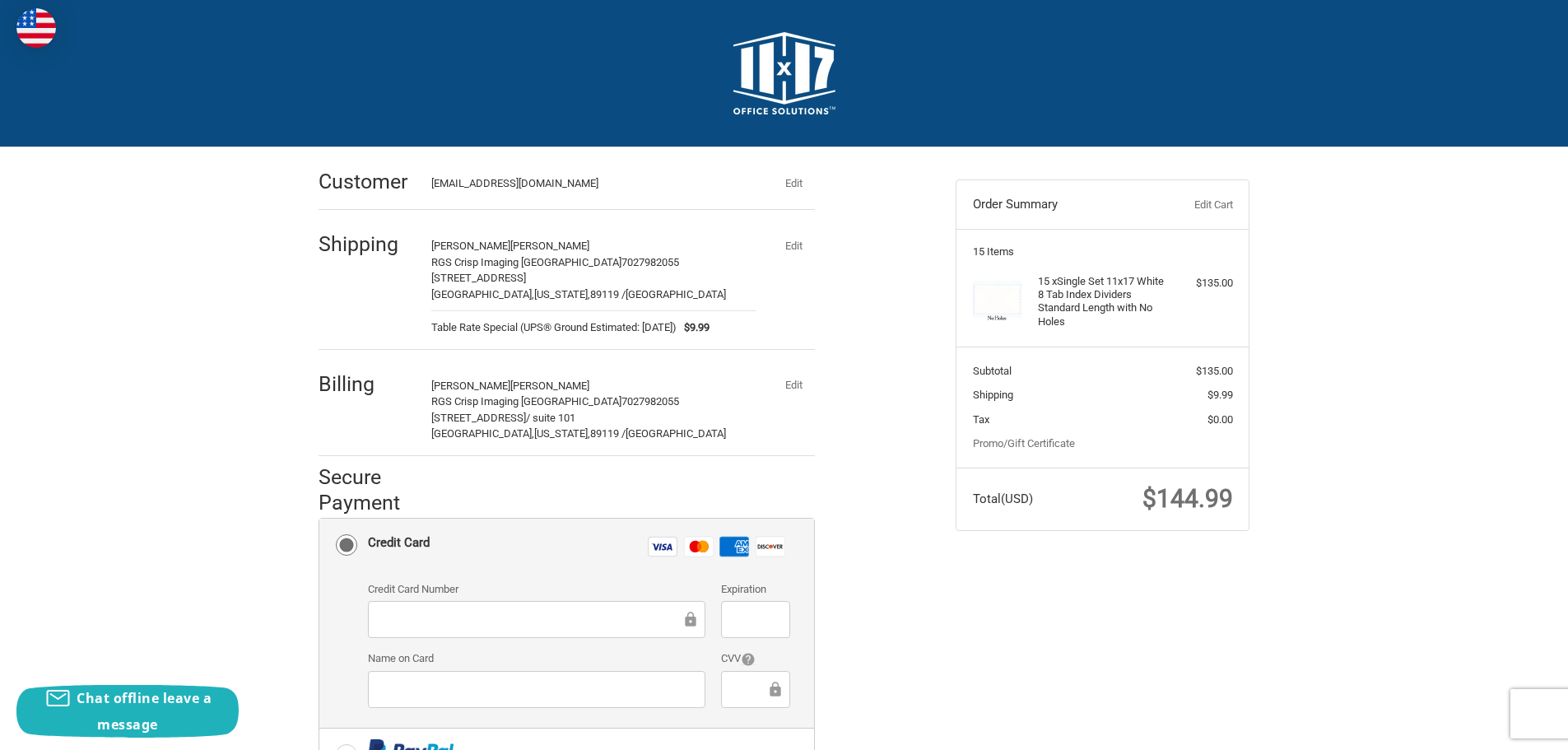
click at [785, 244] on button "Edit" at bounding box center [794, 245] width 43 height 23
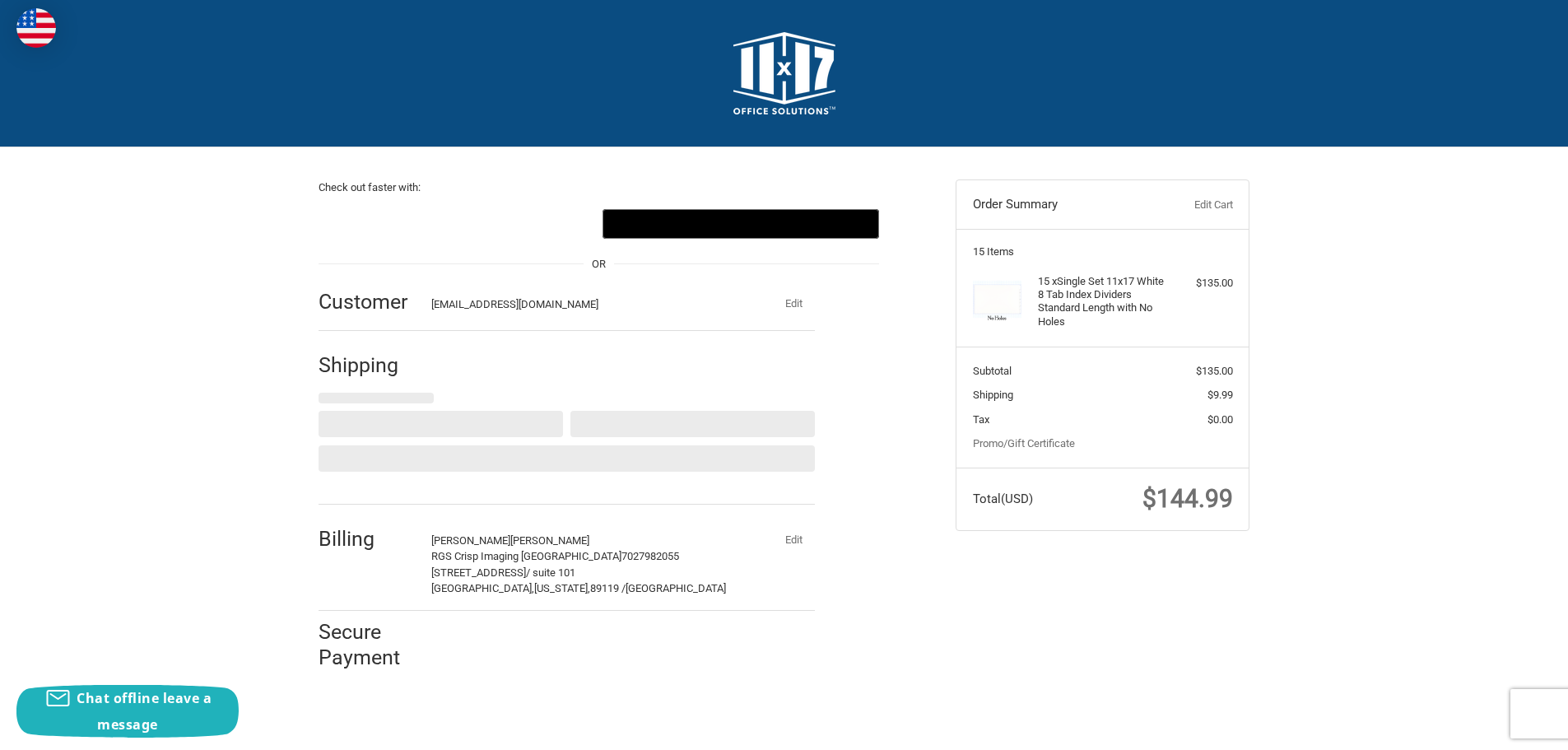
select select "US"
select select "NV"
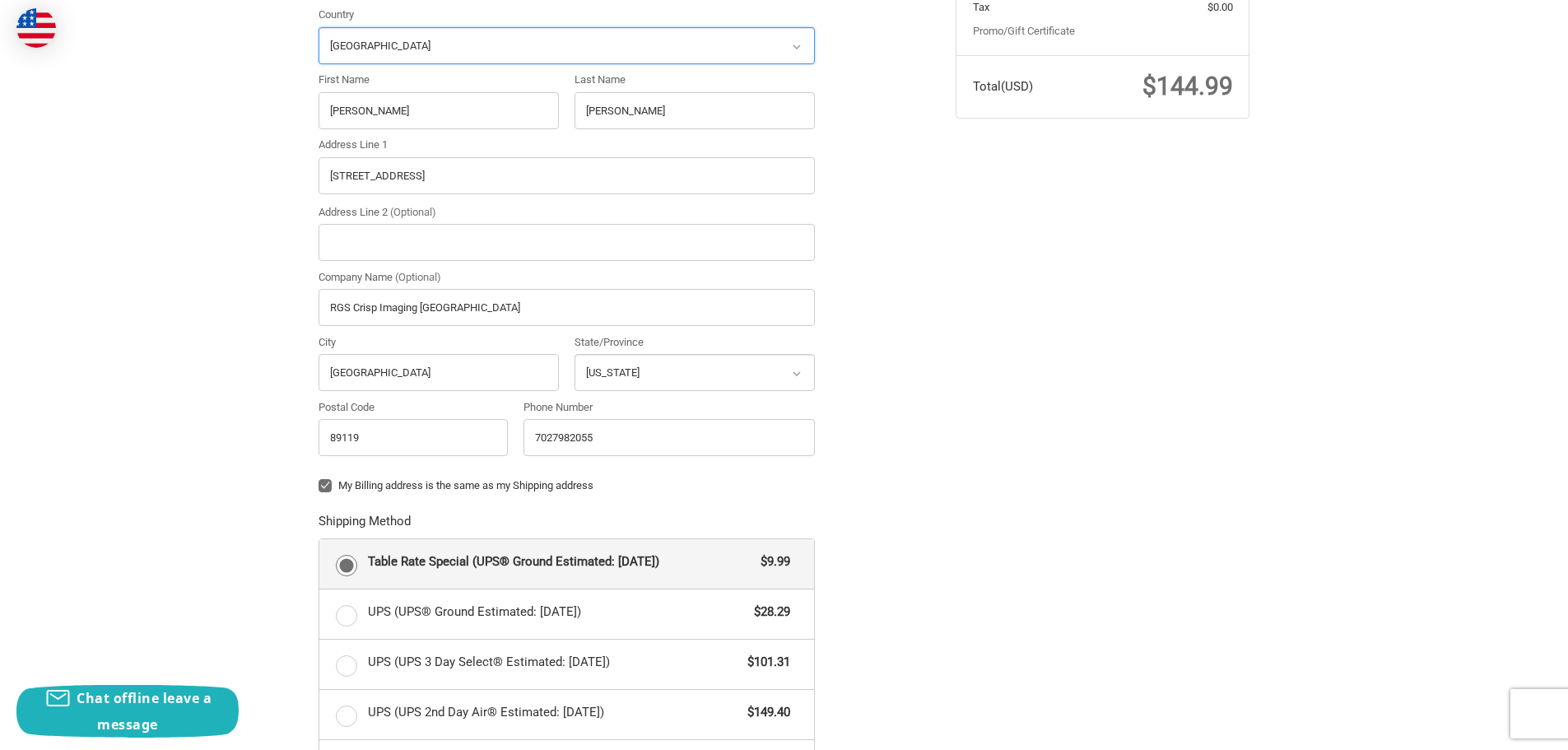
scroll to position [660, 0]
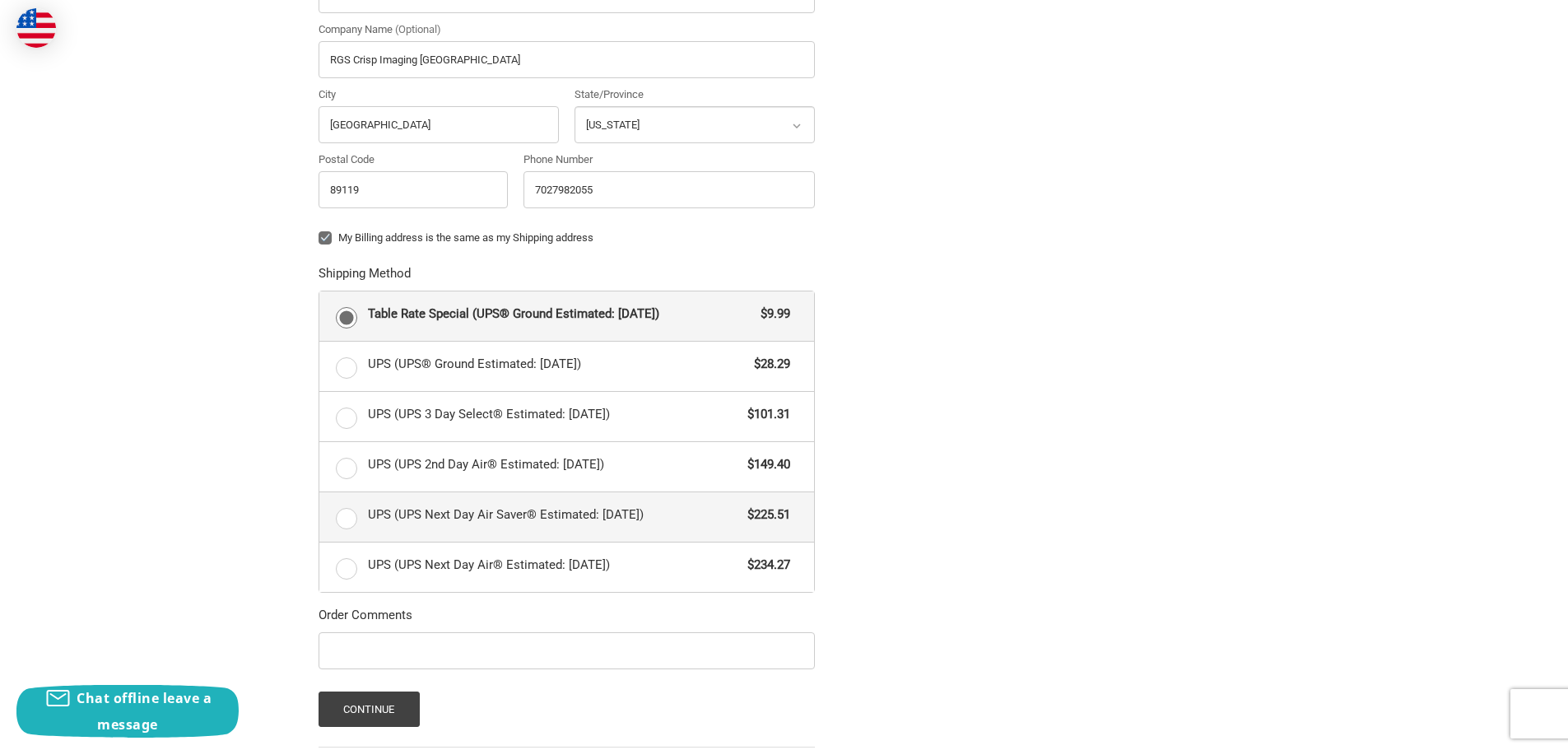
click at [347, 521] on label "UPS (UPS Next Day Air Saver® Estimated: [DATE]) $225.51" at bounding box center [567, 517] width 495 height 50
click at [321, 493] on input "UPS (UPS Next Day Air Saver® Estimated: [DATE]) $225.51" at bounding box center [320, 493] width 1 height 1
radio input "true"
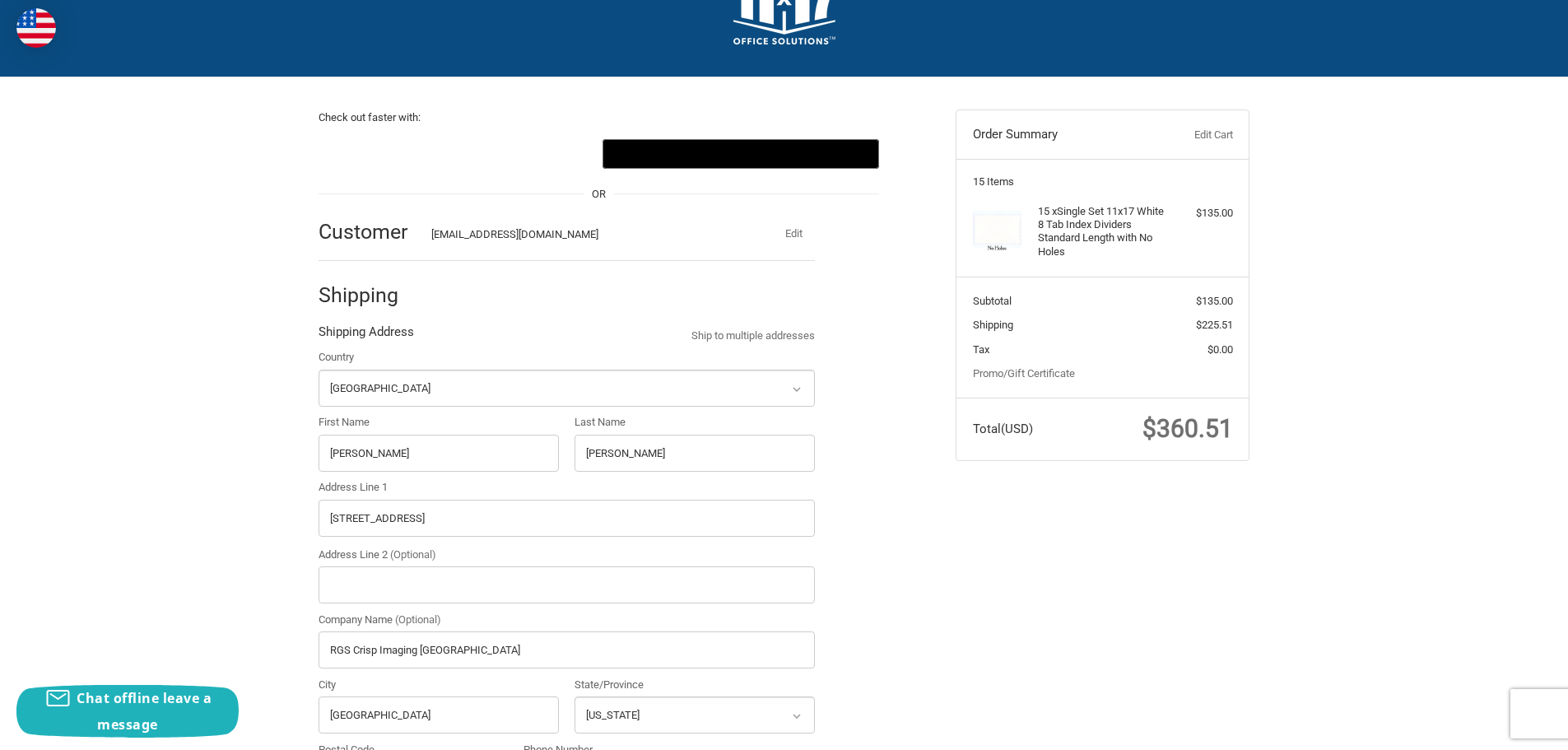
scroll to position [0, 0]
